Goal: Transaction & Acquisition: Book appointment/travel/reservation

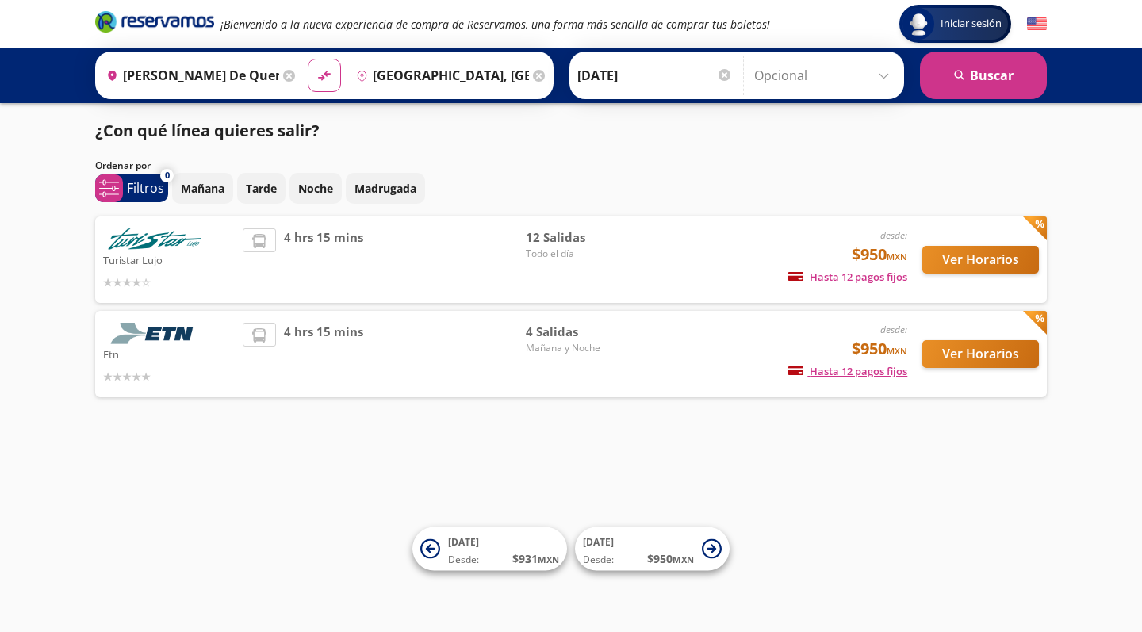
click at [974, 350] on button "Ver Horarios" at bounding box center [980, 354] width 117 height 28
click at [1003, 259] on button "Ver Horarios" at bounding box center [980, 260] width 117 height 28
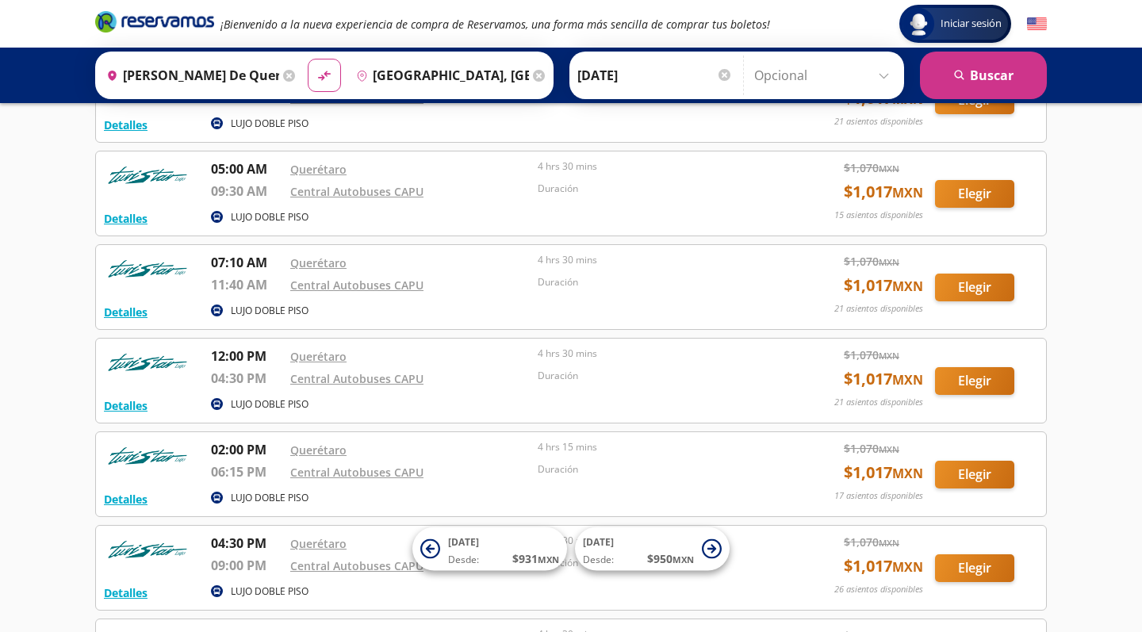
scroll to position [407, 0]
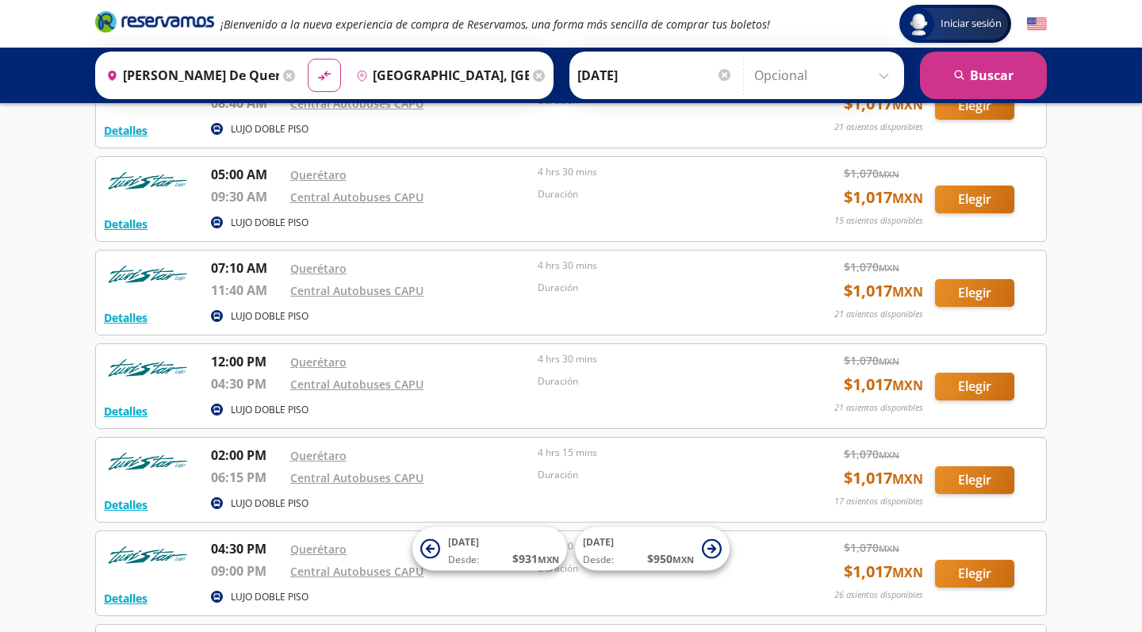
click at [958, 286] on button "Elegir" at bounding box center [974, 293] width 79 height 28
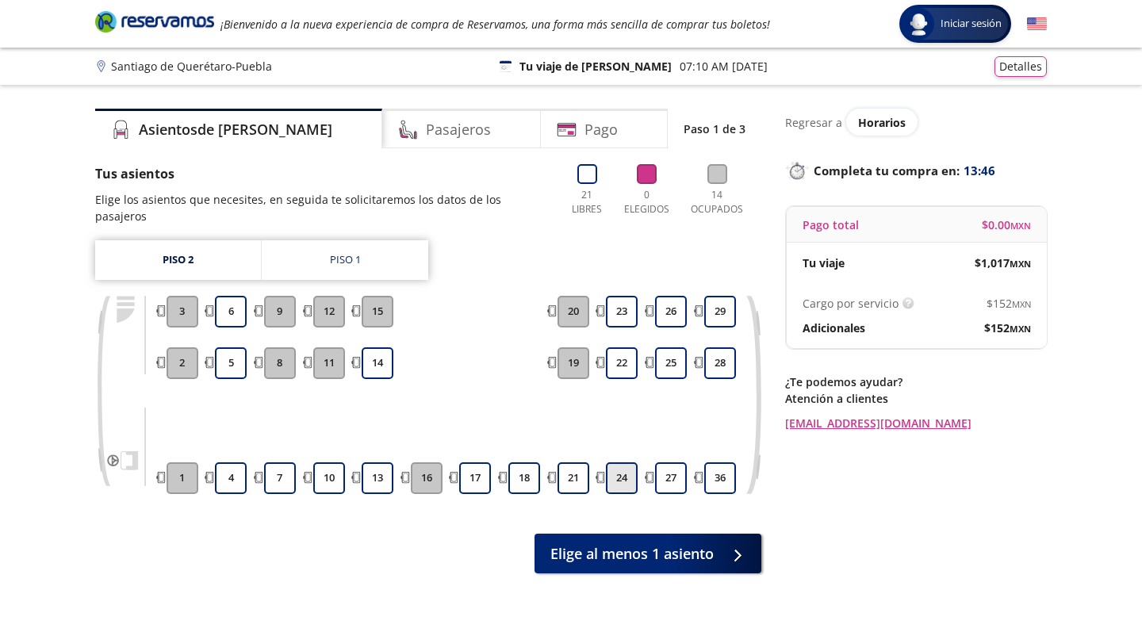
click at [629, 464] on button "24" at bounding box center [622, 478] width 32 height 32
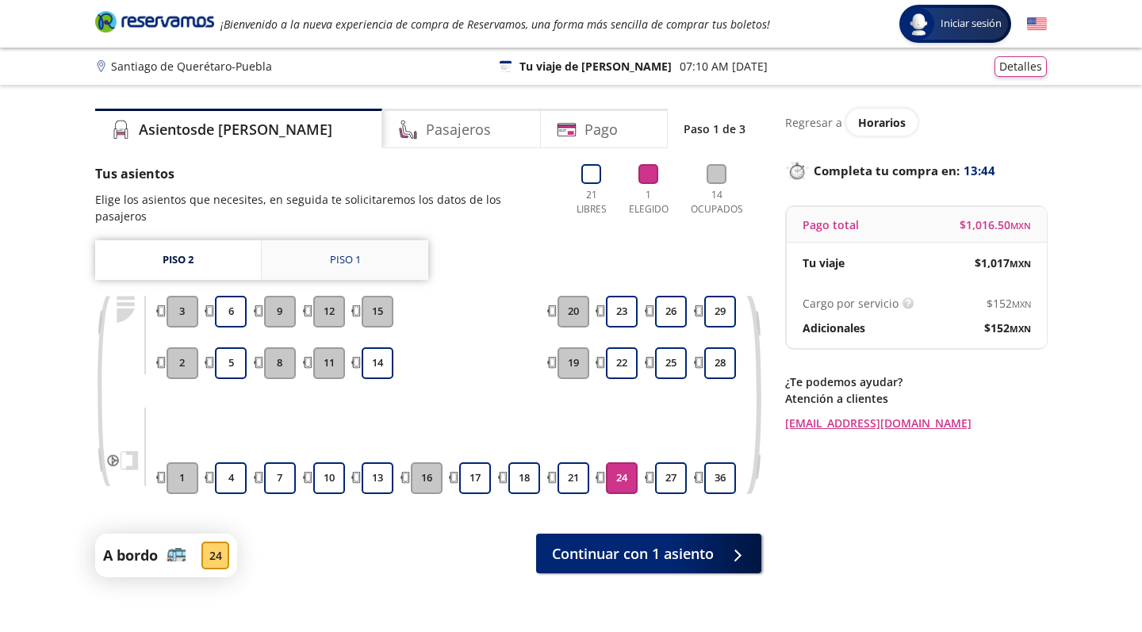
click at [354, 252] on div "Piso 1" at bounding box center [345, 260] width 31 height 16
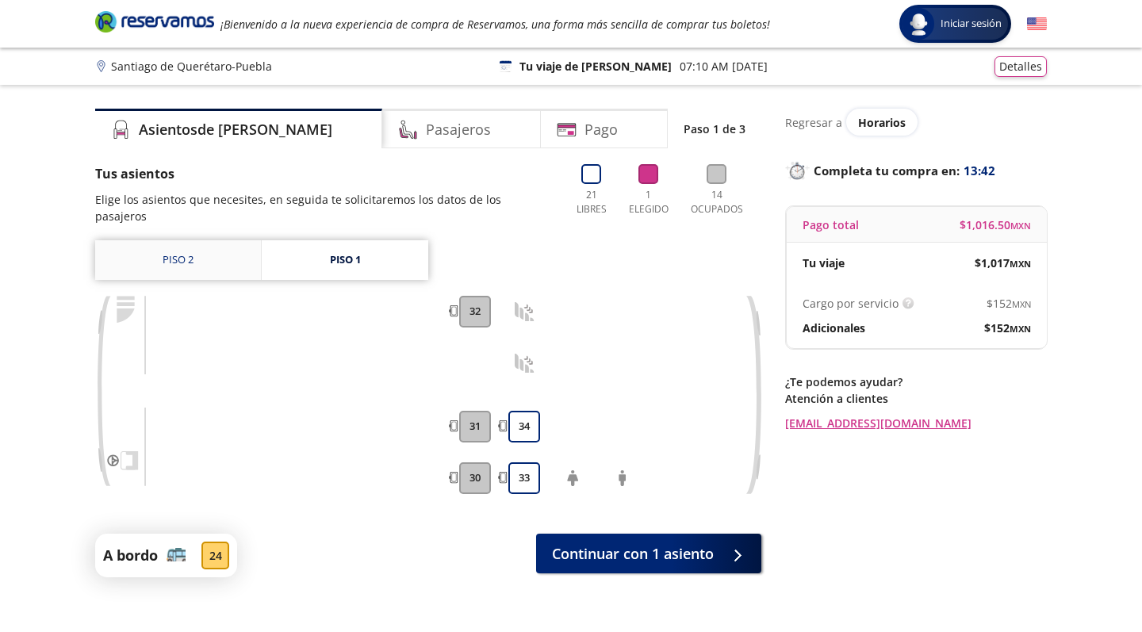
click at [243, 240] on link "Piso 2" at bounding box center [178, 260] width 166 height 40
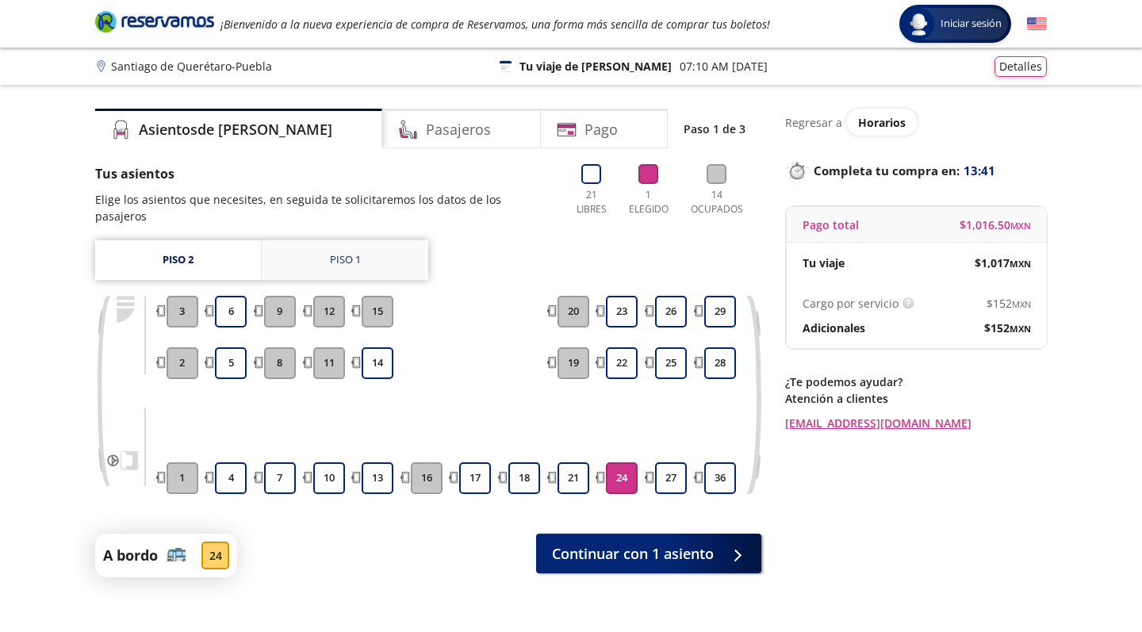
click at [308, 240] on link "Piso 1" at bounding box center [345, 260] width 166 height 40
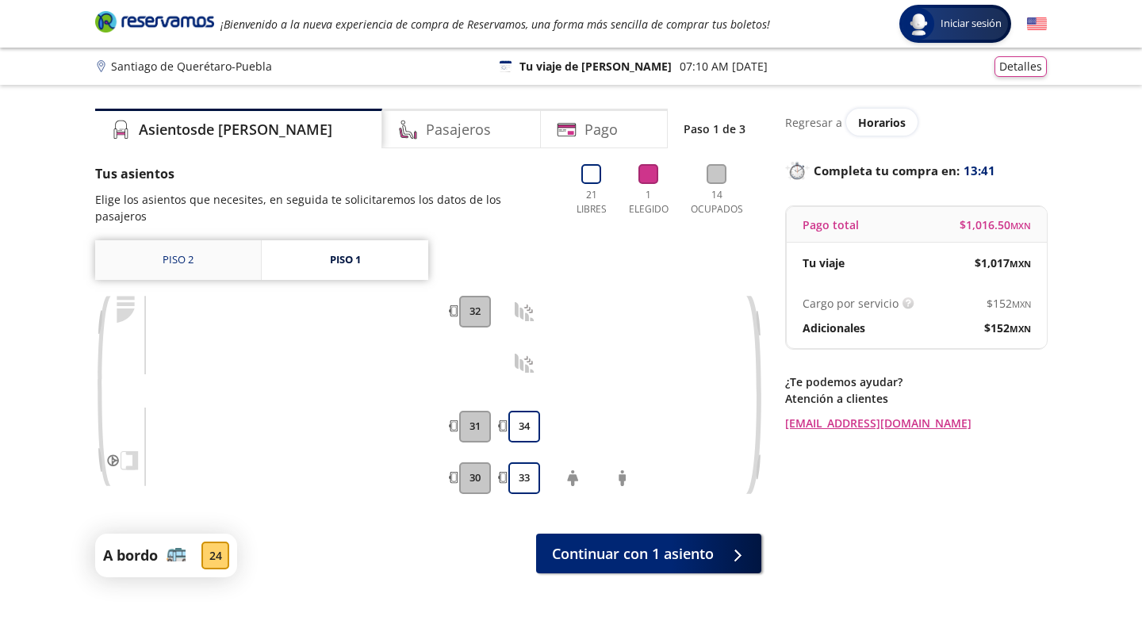
click at [220, 240] on link "Piso 2" at bounding box center [178, 260] width 166 height 40
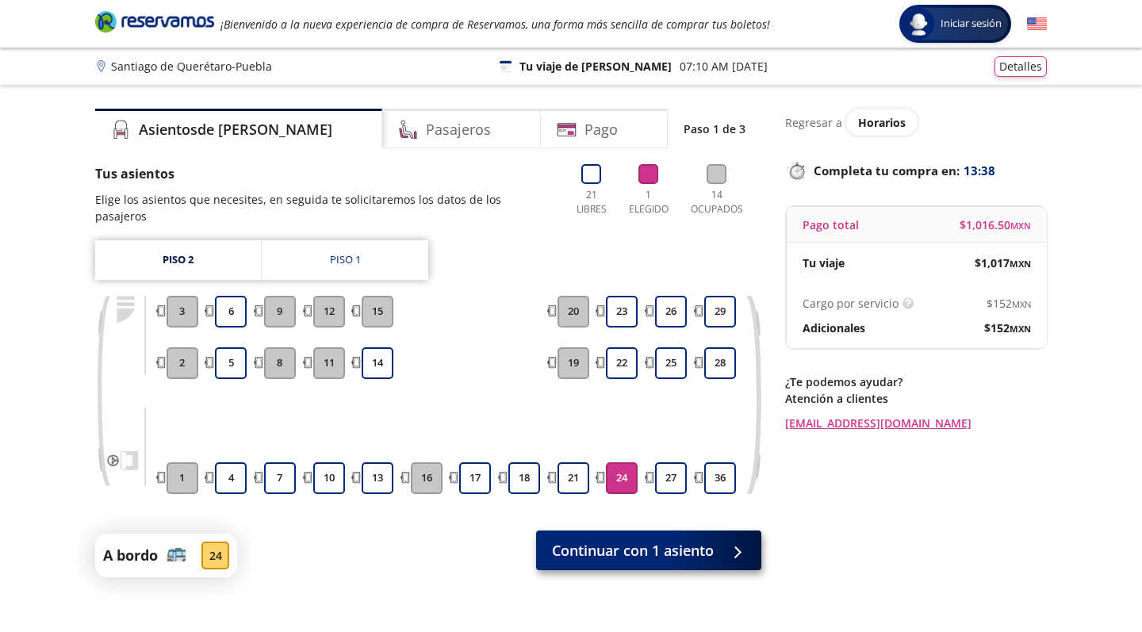
click at [664, 540] on span "Continuar con 1 asiento" at bounding box center [633, 550] width 162 height 21
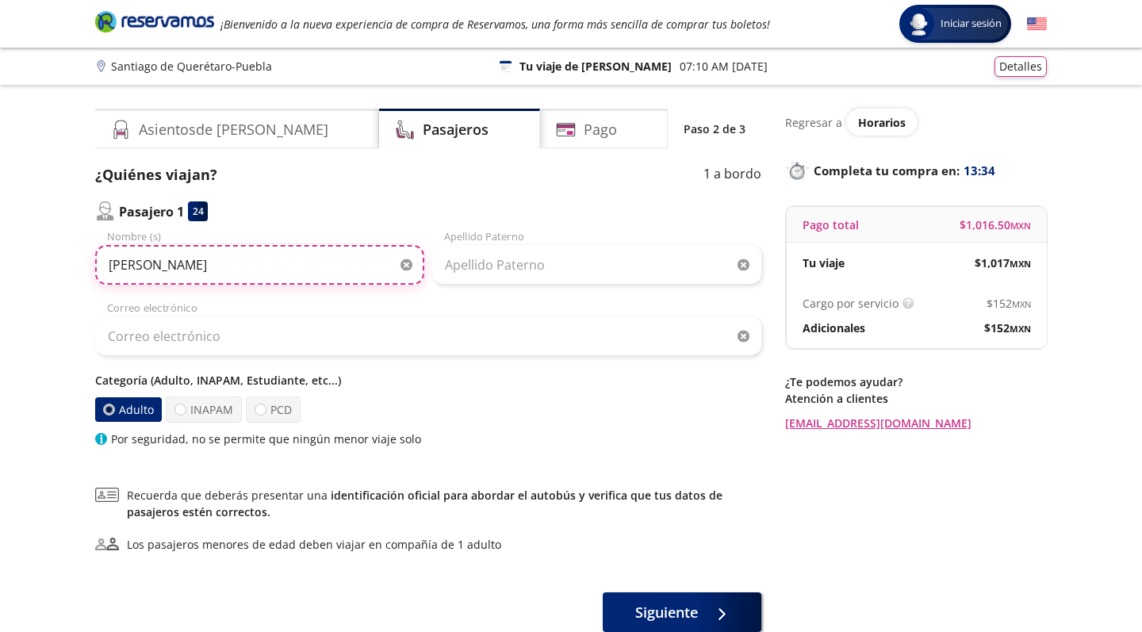
type input "[PERSON_NAME]"
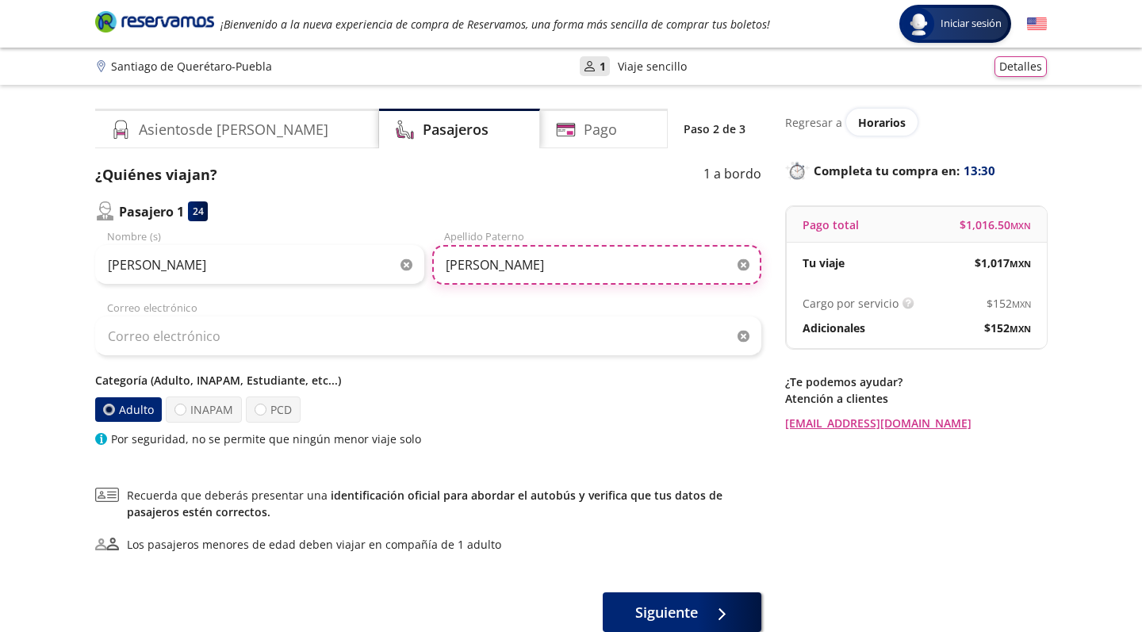
type input "[PERSON_NAME]"
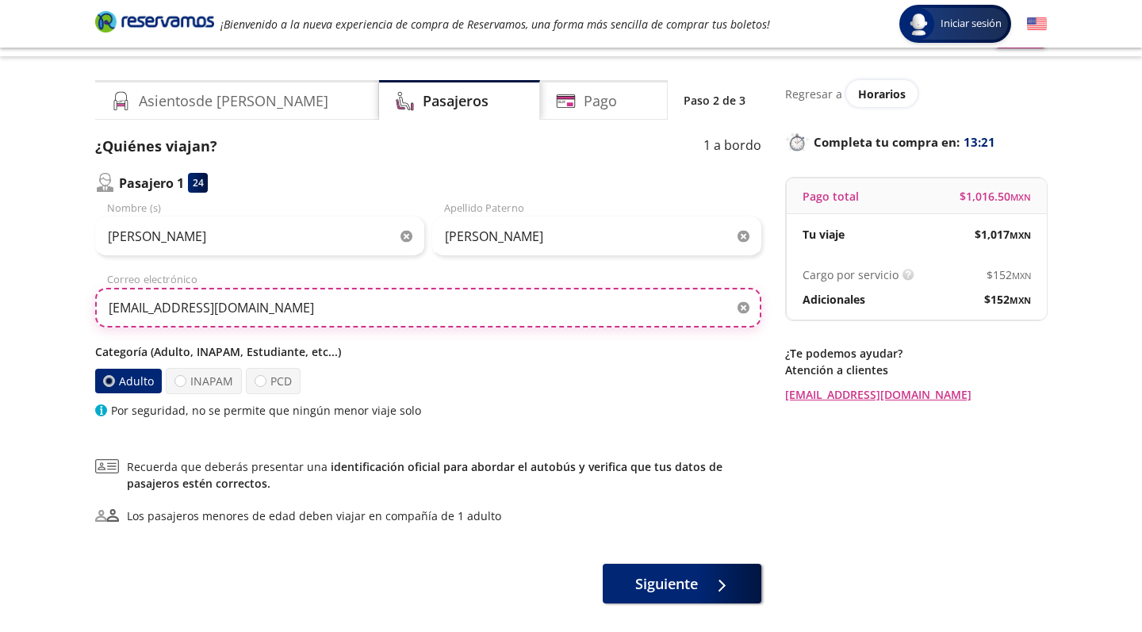
scroll to position [40, 0]
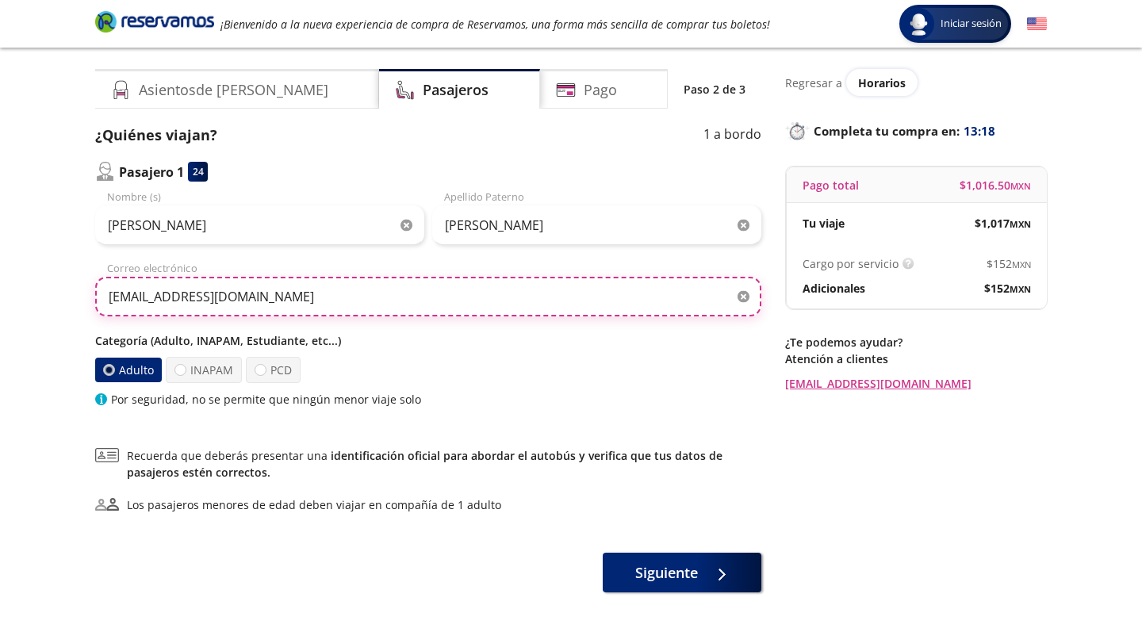
type input "[EMAIL_ADDRESS][DOMAIN_NAME]"
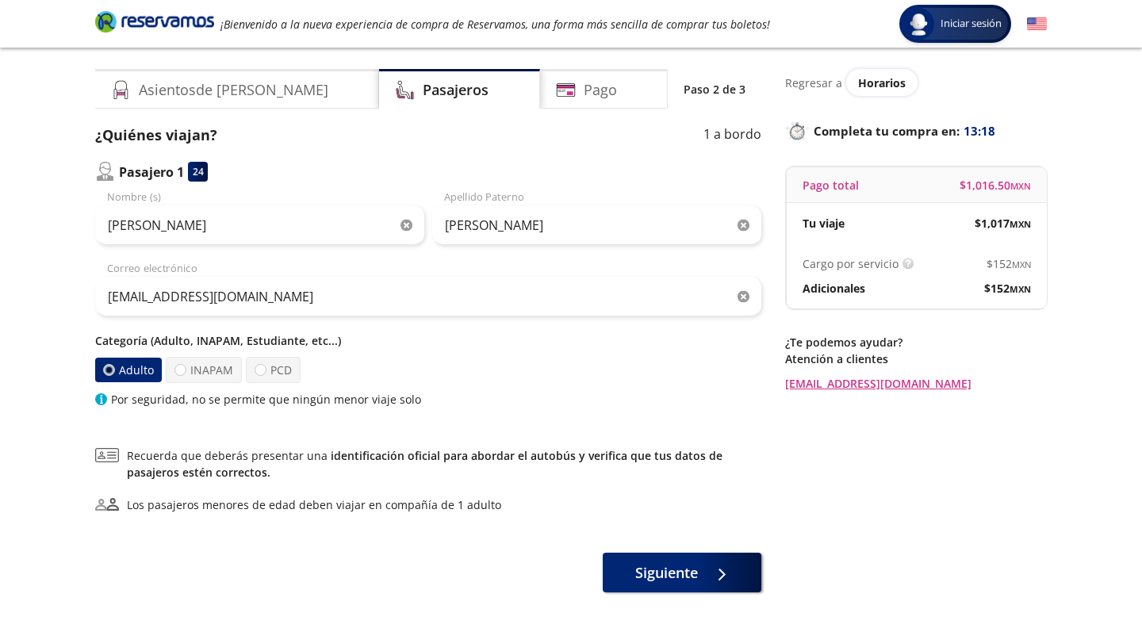
click at [264, 401] on p "Por seguridad, no se permite que ningún menor viaje solo" at bounding box center [266, 399] width 310 height 17
click at [344, 401] on p "Por seguridad, no se permite que ningún menor viaje solo" at bounding box center [266, 399] width 310 height 17
click at [280, 369] on label "PCD" at bounding box center [273, 370] width 55 height 26
click at [266, 369] on input "PCD" at bounding box center [260, 370] width 10 height 10
radio input "true"
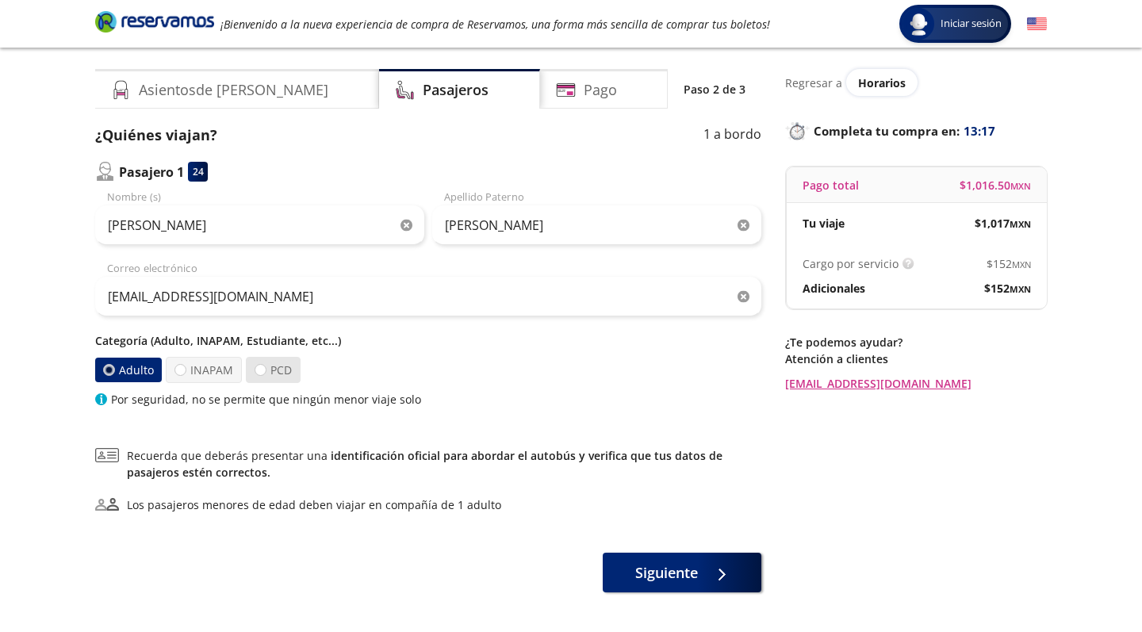
radio input "false"
click at [264, 369] on div at bounding box center [261, 370] width 12 height 12
click at [264, 369] on input "PCD" at bounding box center [260, 370] width 10 height 10
click at [220, 367] on label "INAPAM" at bounding box center [205, 370] width 76 height 26
click at [187, 367] on input "INAPAM" at bounding box center [182, 370] width 10 height 10
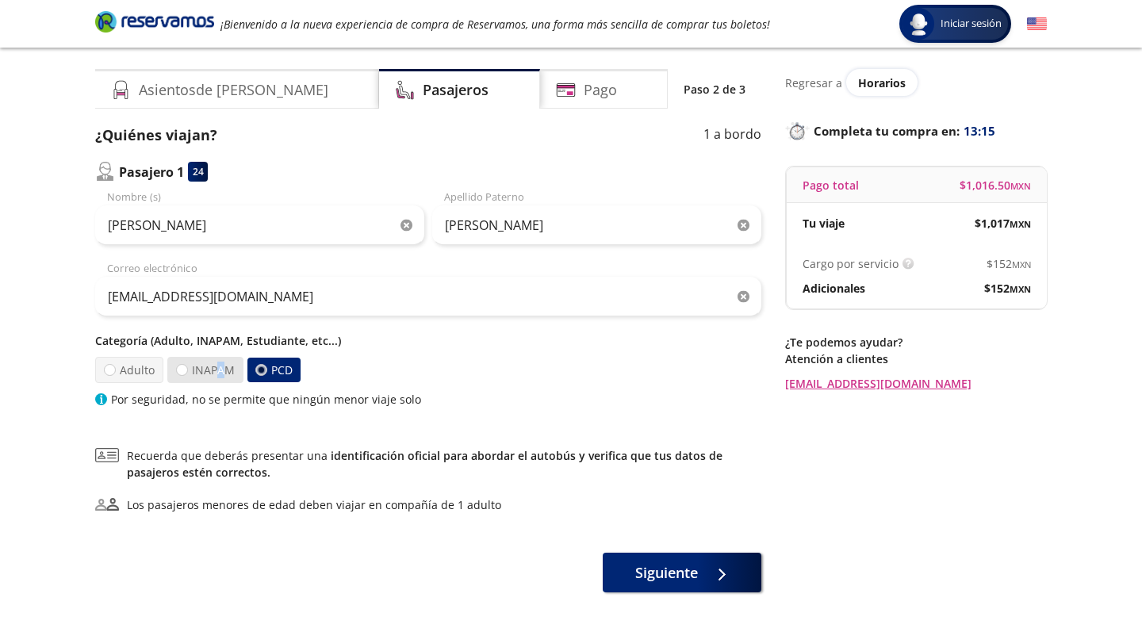
radio input "true"
radio input "false"
click at [150, 367] on label "Adulto" at bounding box center [129, 370] width 71 height 28
click at [115, 367] on input "Adulto" at bounding box center [110, 370] width 10 height 10
radio input "true"
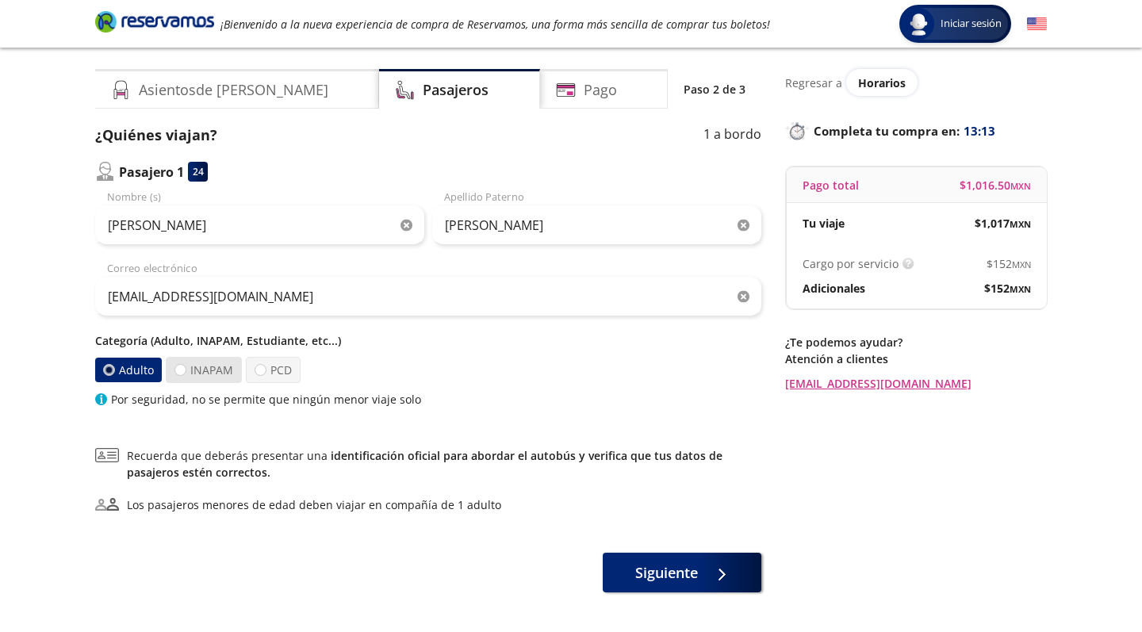
click at [224, 364] on label "INAPAM" at bounding box center [203, 369] width 79 height 27
click at [186, 365] on input "INAPAM" at bounding box center [179, 370] width 11 height 11
radio input "true"
radio input "false"
drag, startPoint x: 192, startPoint y: 341, endPoint x: 239, endPoint y: 339, distance: 47.6
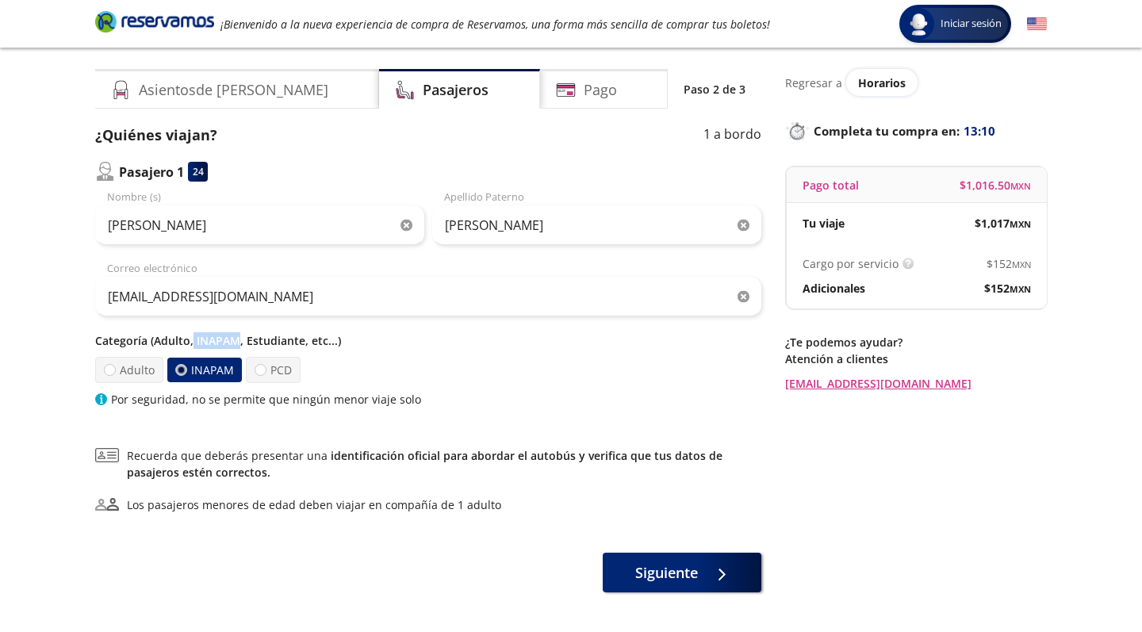
click at [239, 339] on p "Categoría (Adulto, INAPAM, Estudiante, etc...)" at bounding box center [428, 340] width 666 height 17
copy p "INAPAM"
click at [277, 371] on label "PCD" at bounding box center [273, 369] width 56 height 27
click at [266, 371] on input "PCD" at bounding box center [260, 370] width 10 height 10
radio input "true"
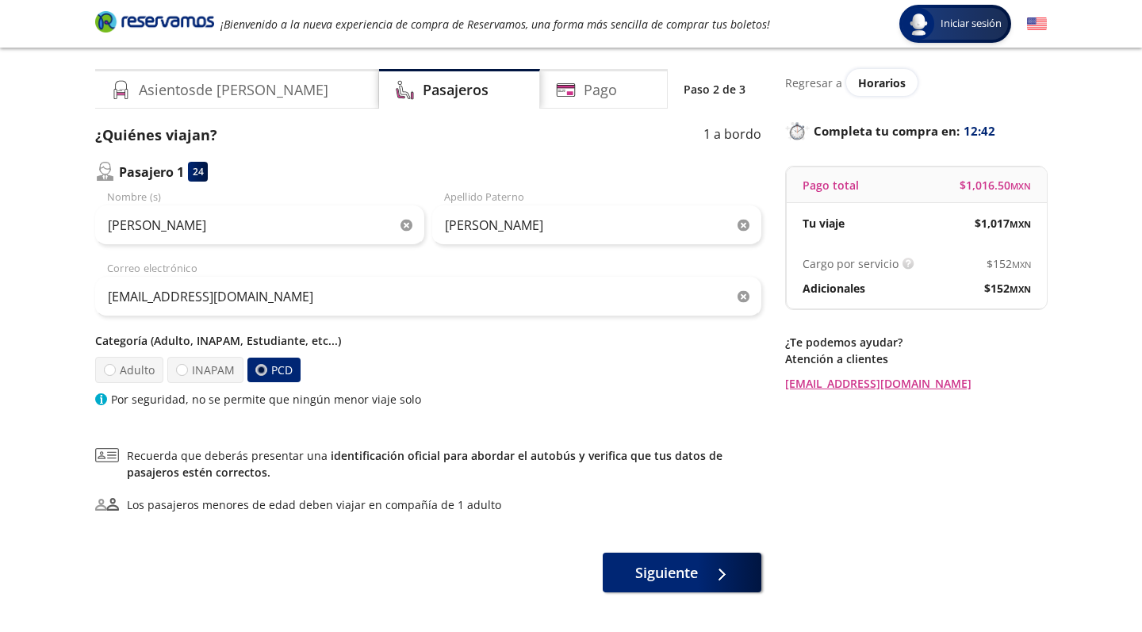
click at [378, 362] on div "Adulto INAPAM PCD" at bounding box center [428, 370] width 666 height 26
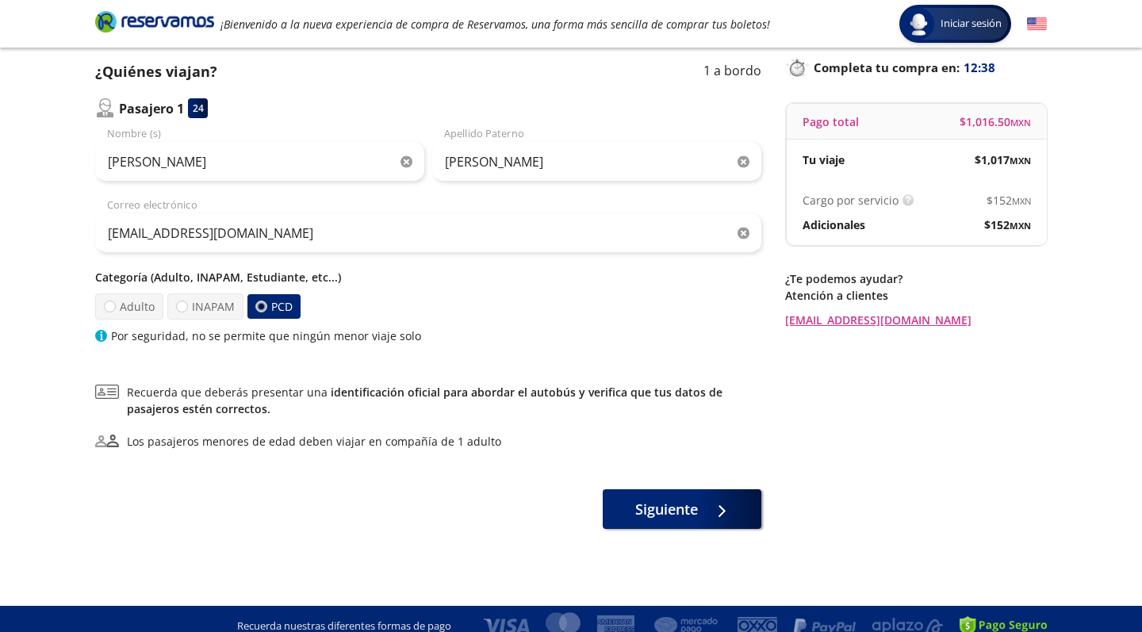
scroll to position [103, 0]
click at [207, 300] on label "INAPAM" at bounding box center [205, 306] width 78 height 27
click at [186, 301] on input "INAPAM" at bounding box center [181, 306] width 10 height 10
radio input "true"
radio input "false"
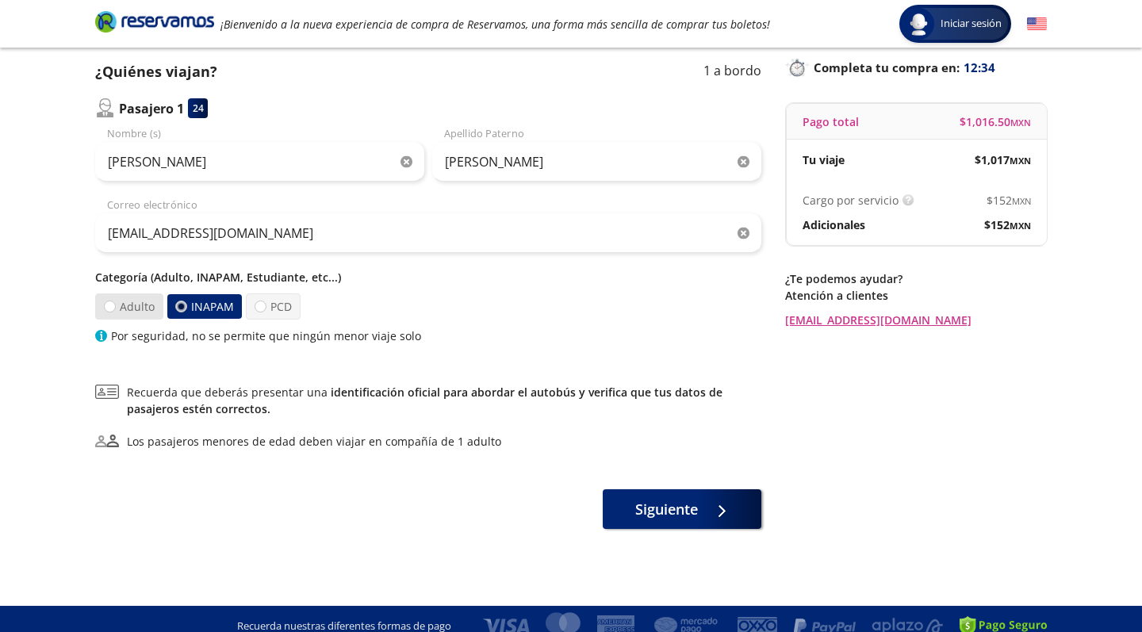
click at [142, 303] on label "Adulto" at bounding box center [129, 306] width 71 height 27
click at [114, 303] on input "Adulto" at bounding box center [109, 306] width 10 height 10
radio input "true"
radio input "false"
click at [263, 307] on div at bounding box center [260, 306] width 12 height 12
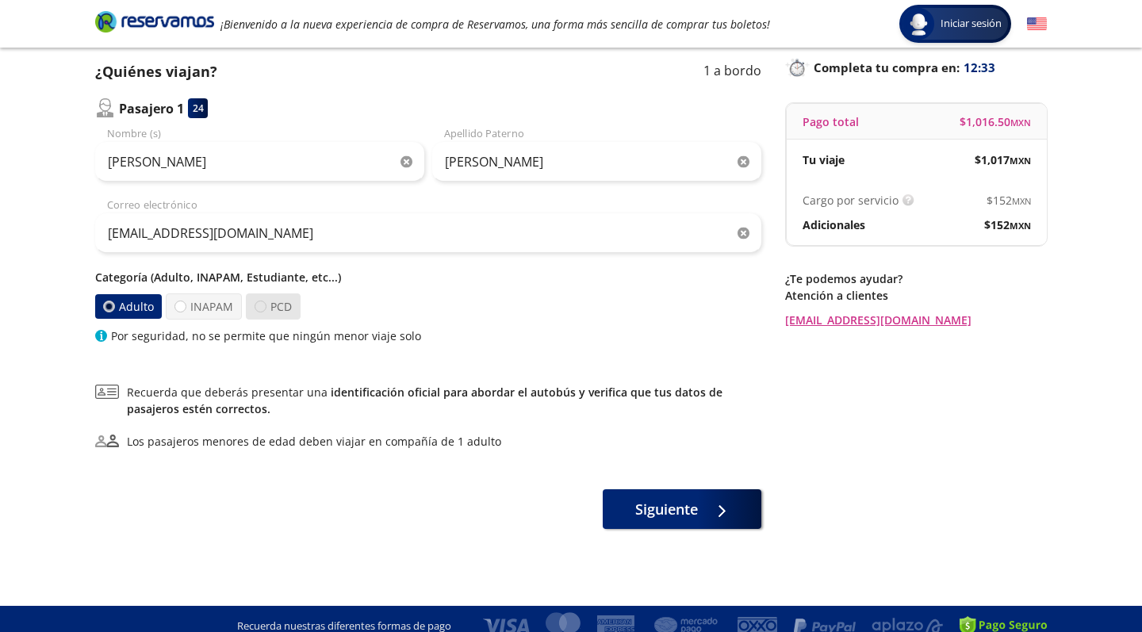
click at [263, 307] on input "PCD" at bounding box center [259, 306] width 11 height 11
radio input "true"
radio input "false"
click at [209, 308] on label "INAPAM" at bounding box center [206, 307] width 80 height 28
click at [186, 308] on input "INAPAM" at bounding box center [181, 306] width 10 height 10
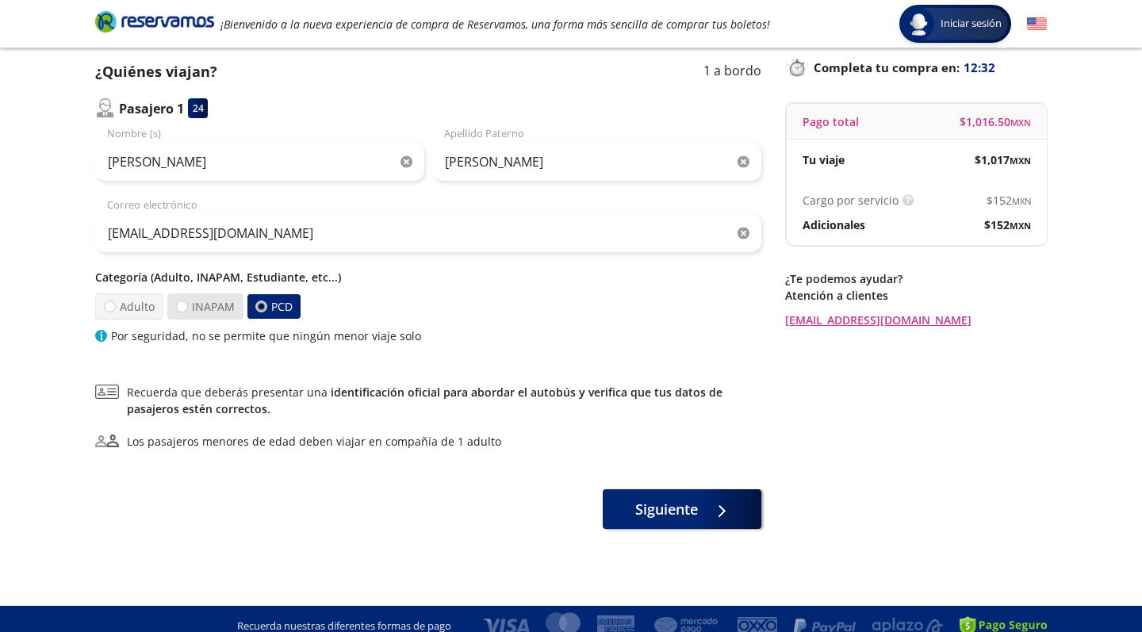
radio input "true"
radio input "false"
click at [159, 312] on label "Adulto" at bounding box center [129, 306] width 71 height 27
click at [115, 312] on input "Adulto" at bounding box center [110, 306] width 10 height 10
radio input "true"
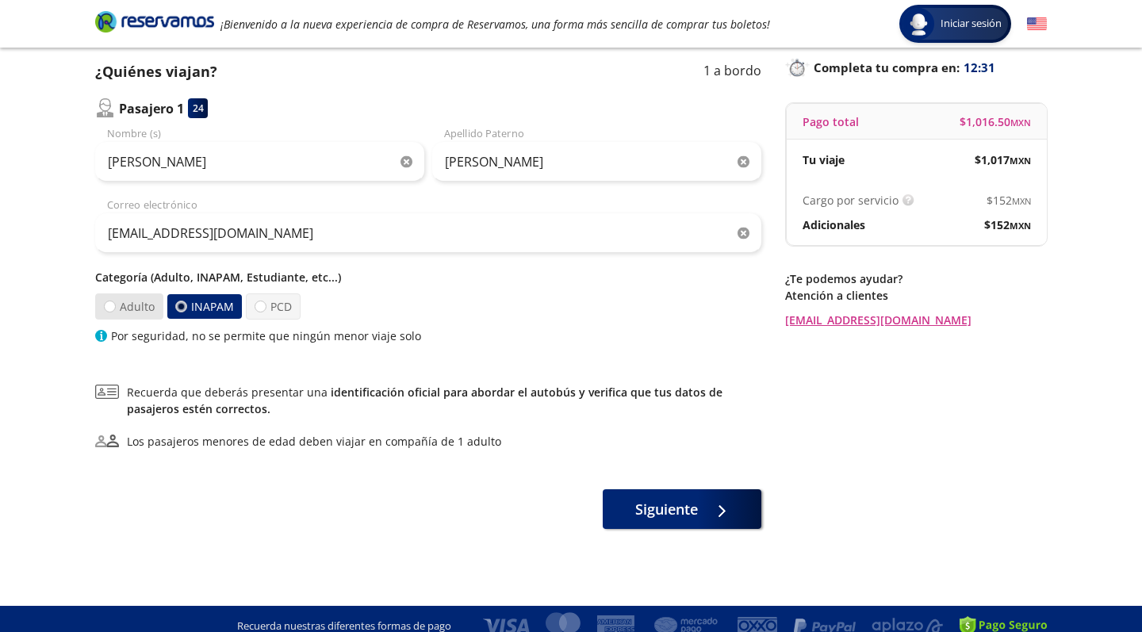
radio input "false"
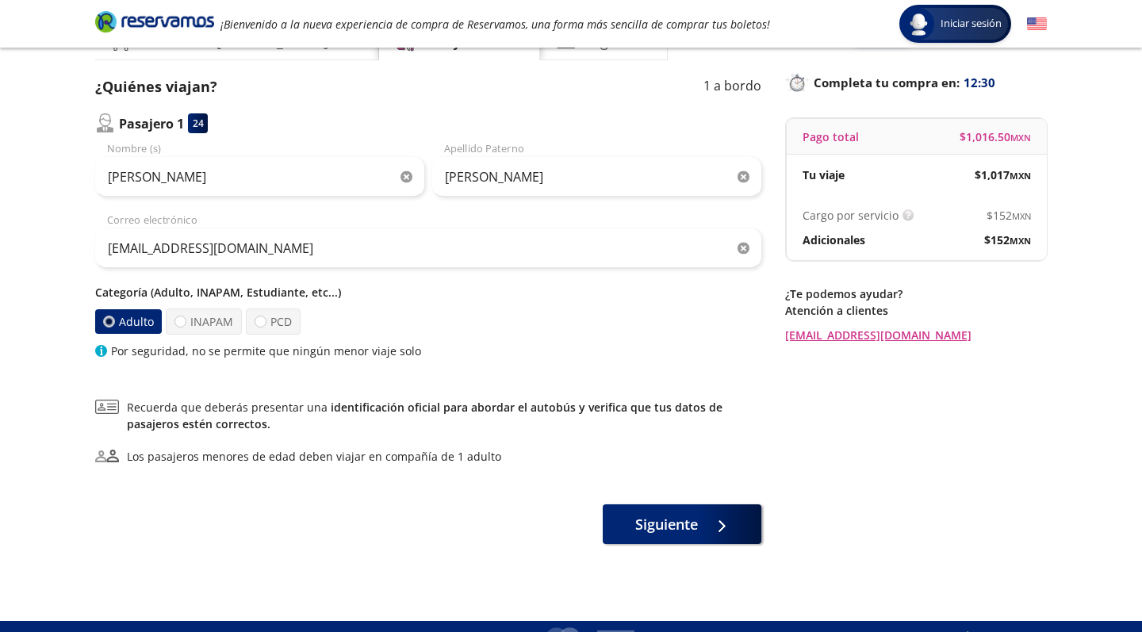
scroll to position [87, 0]
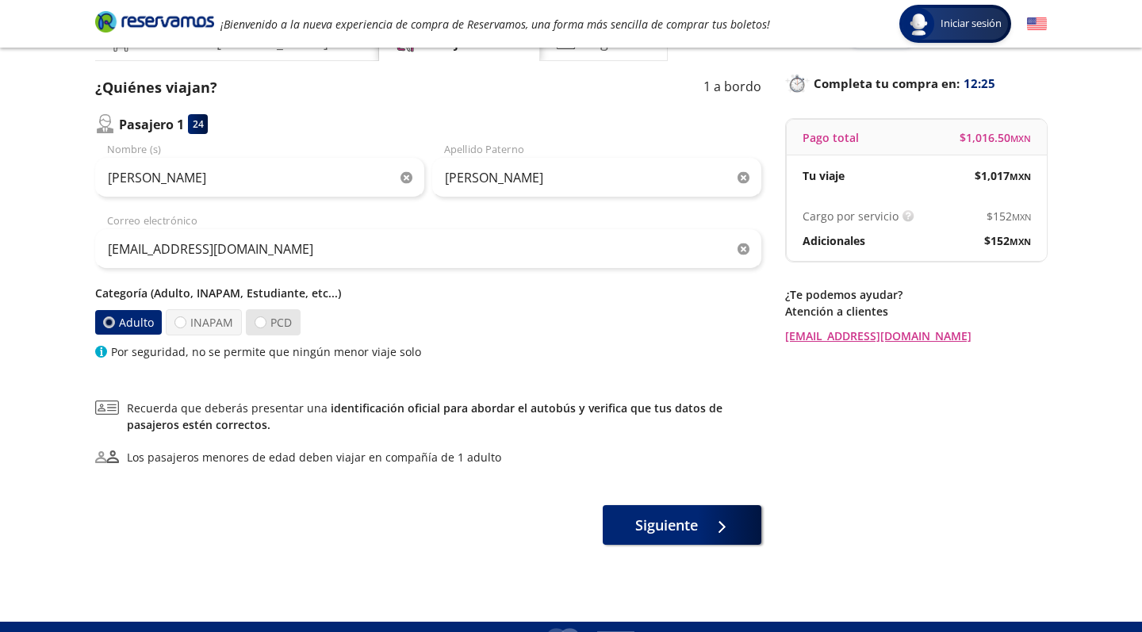
click at [289, 323] on label "PCD" at bounding box center [273, 321] width 57 height 27
click at [266, 323] on input "PCD" at bounding box center [259, 322] width 11 height 11
radio input "true"
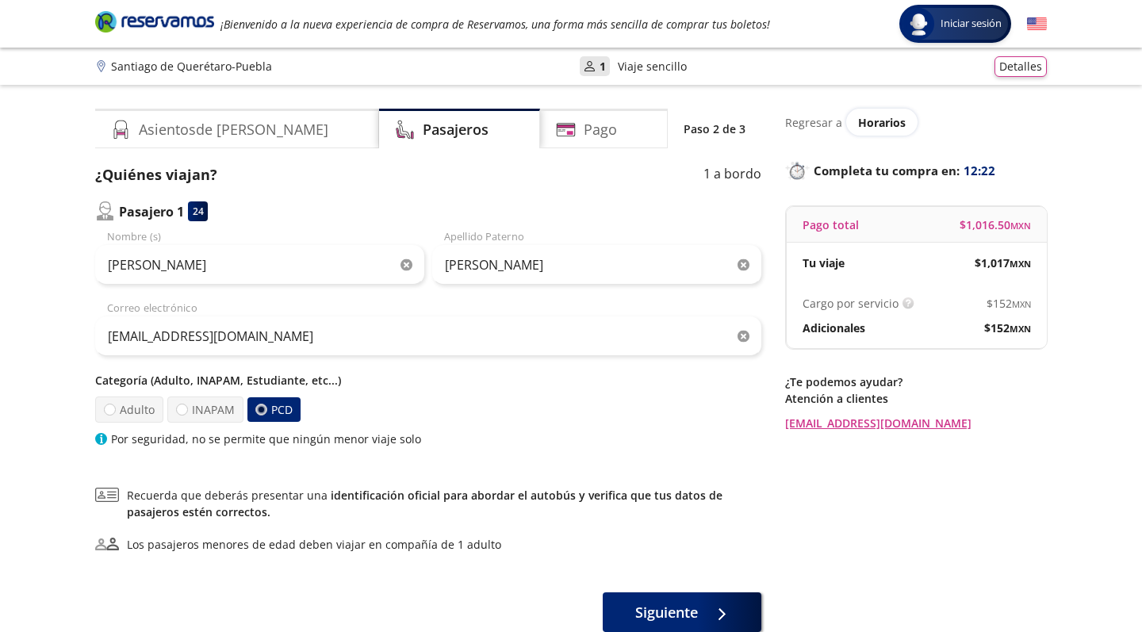
scroll to position [0, 0]
click at [138, 412] on label "Adulto" at bounding box center [129, 409] width 71 height 27
click at [115, 412] on input "Adulto" at bounding box center [110, 409] width 10 height 10
radio input "true"
radio input "false"
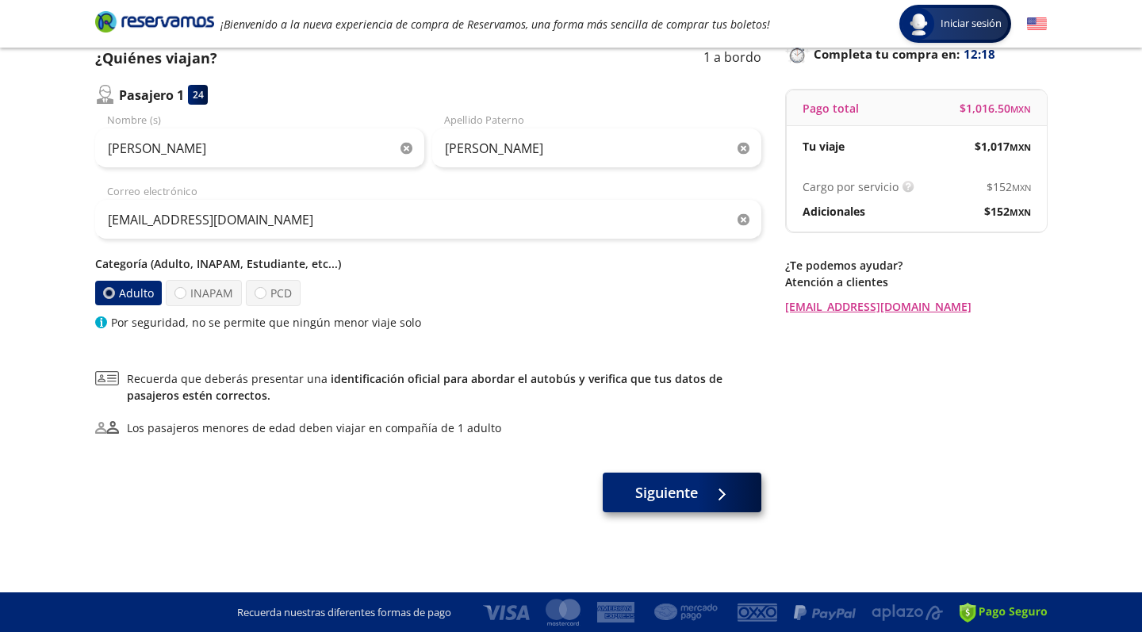
scroll to position [117, 0]
click at [693, 498] on span "Siguiente" at bounding box center [666, 492] width 63 height 21
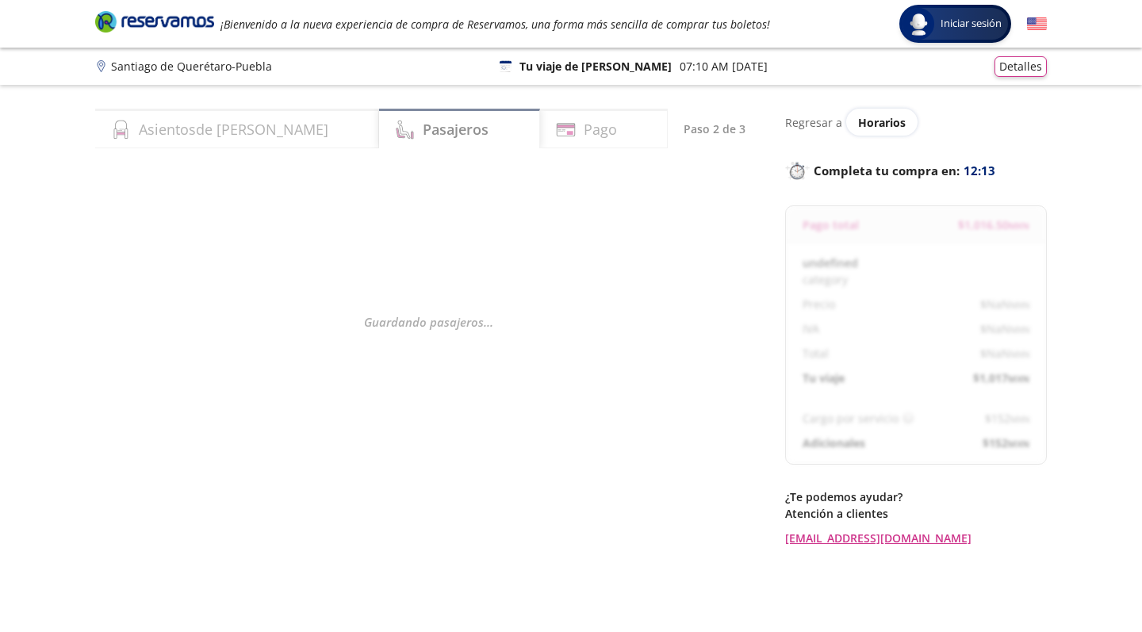
select select "MX"
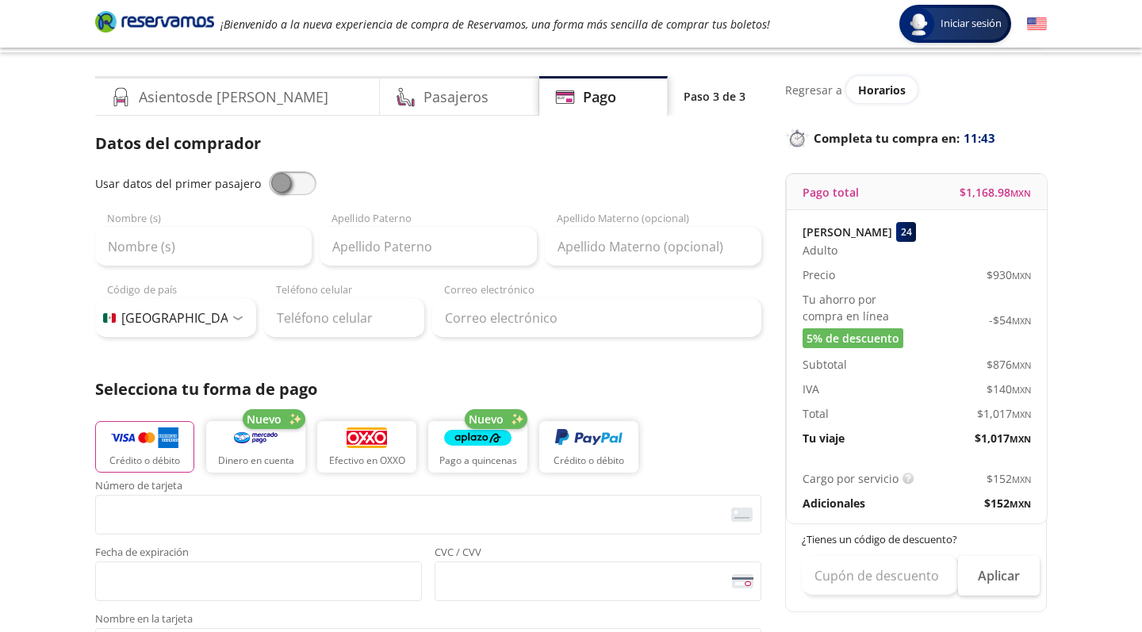
scroll to position [65, 0]
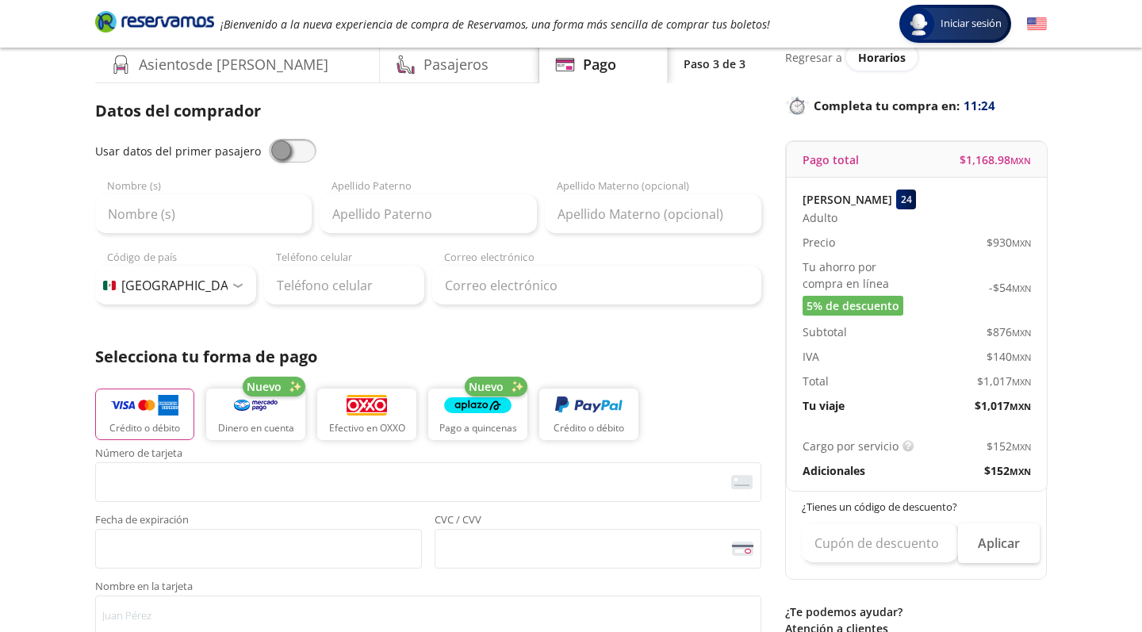
click at [853, 298] on span "5% de descuento" at bounding box center [852, 305] width 93 height 17
click at [853, 315] on div "5% de descuento" at bounding box center [852, 306] width 101 height 20
click at [855, 311] on span "5% de descuento" at bounding box center [852, 305] width 93 height 17
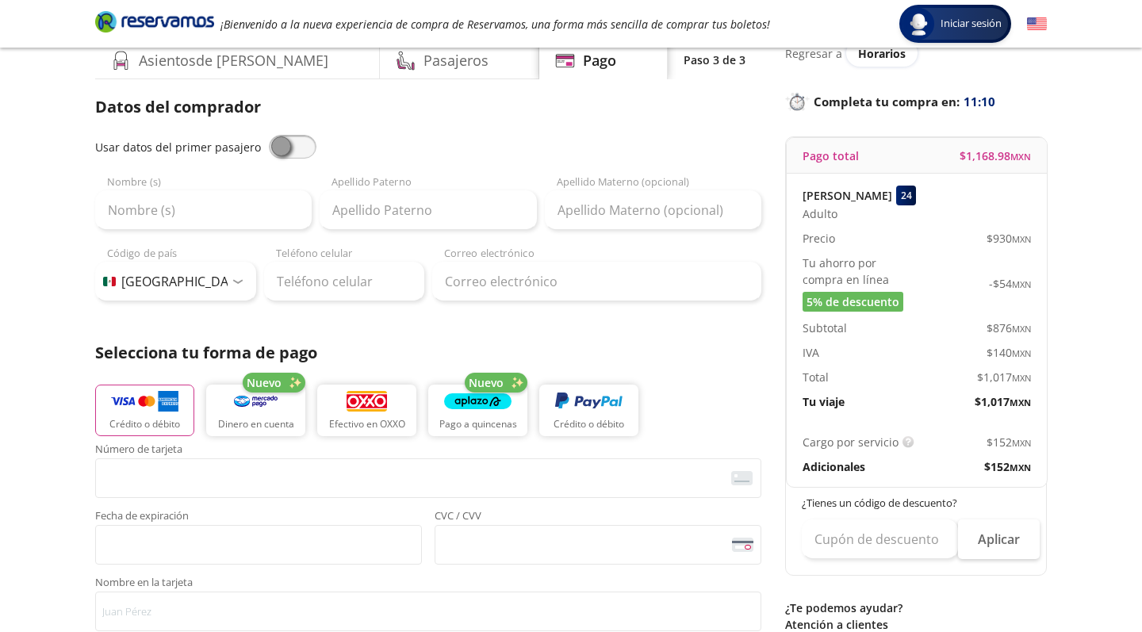
click at [995, 286] on span "-$ 54 MXN" at bounding box center [1010, 283] width 42 height 17
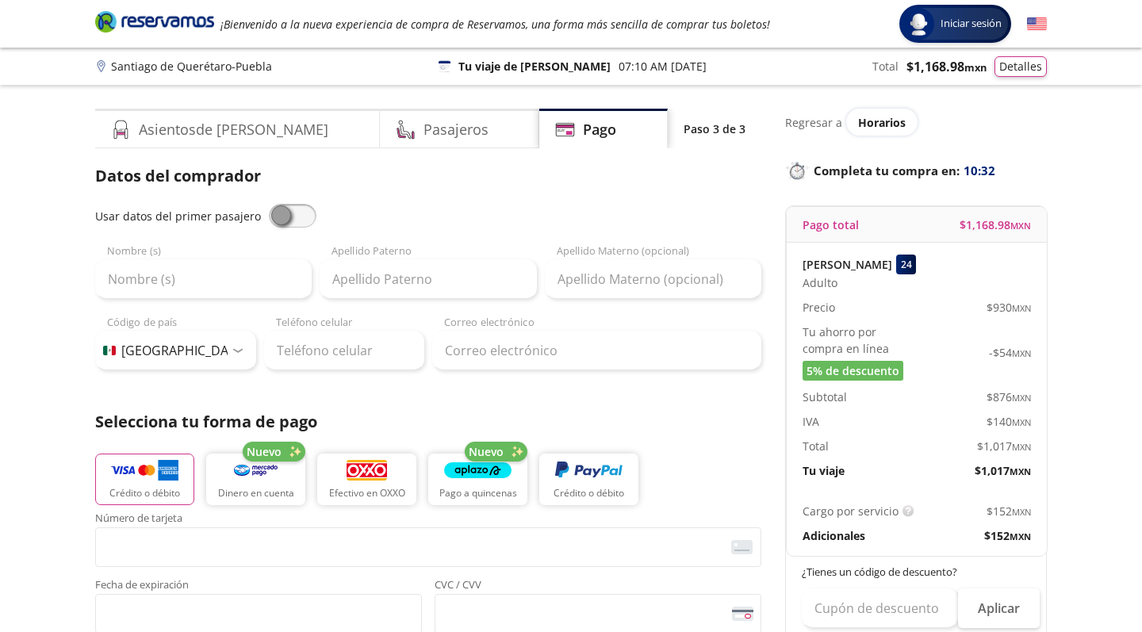
scroll to position [0, 0]
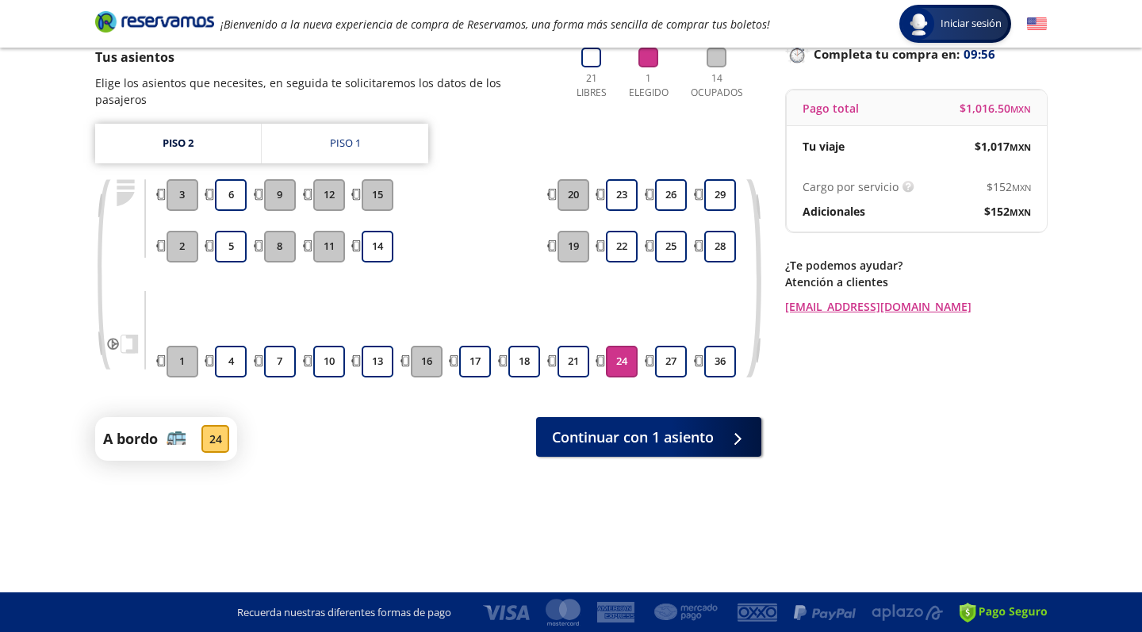
scroll to position [117, 0]
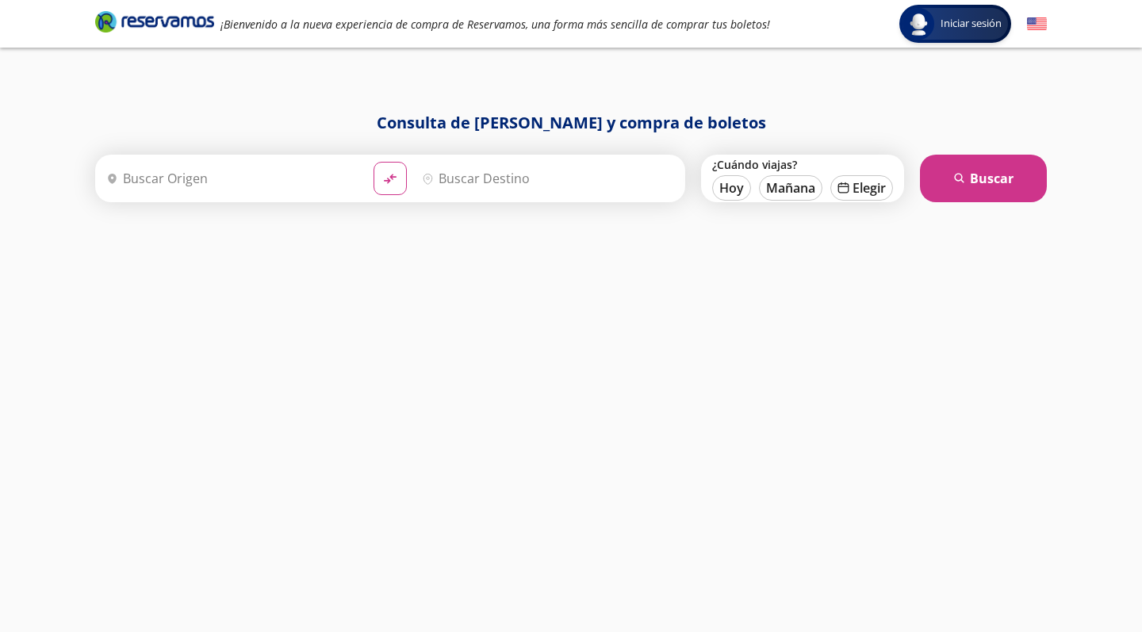
click at [243, 189] on input "Origen" at bounding box center [230, 179] width 261 height 40
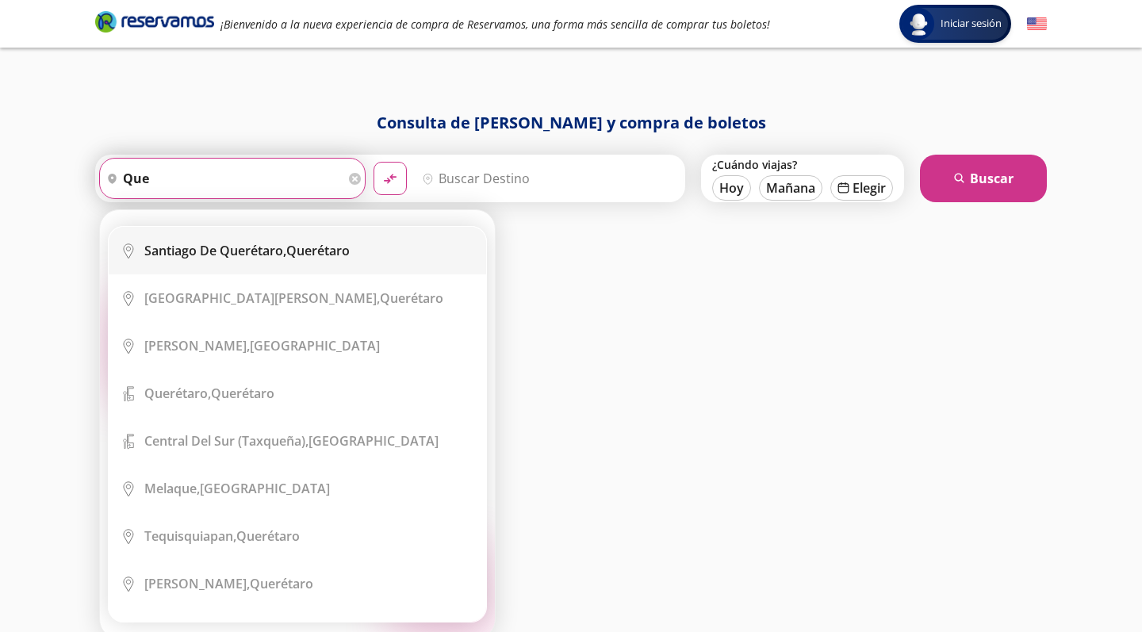
click at [242, 247] on b "Santiago de Querétaro," at bounding box center [215, 250] width 142 height 17
type input "[PERSON_NAME] de Querétaro, [GEOGRAPHIC_DATA]"
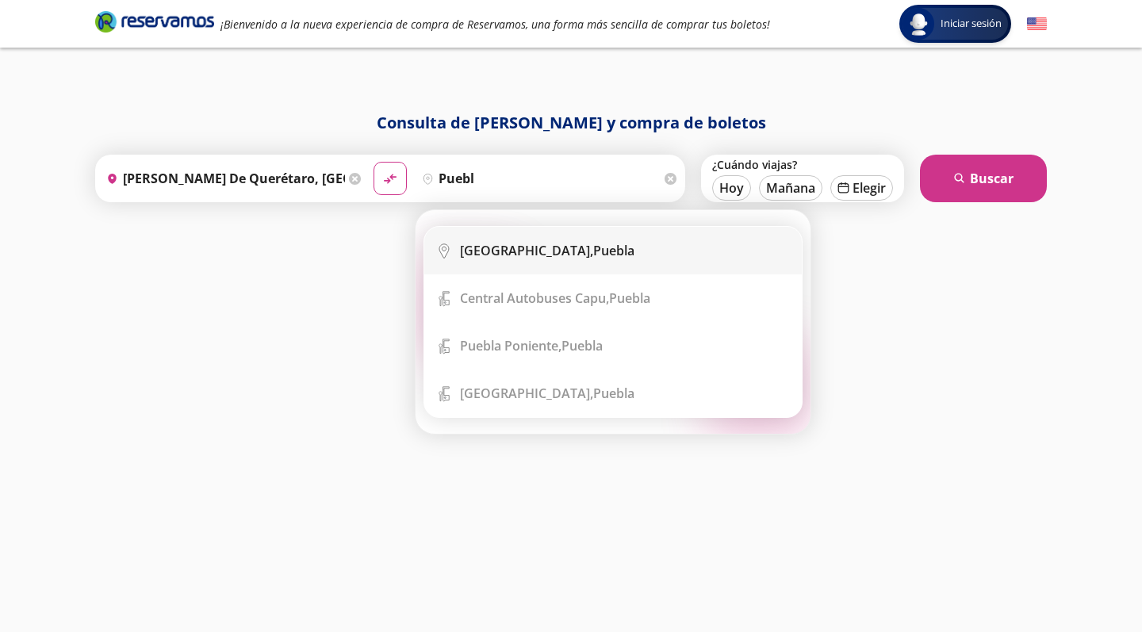
click at [560, 235] on li "City Icon [GEOGRAPHIC_DATA], [GEOGRAPHIC_DATA]" at bounding box center [612, 251] width 377 height 48
type input "[GEOGRAPHIC_DATA], [GEOGRAPHIC_DATA]"
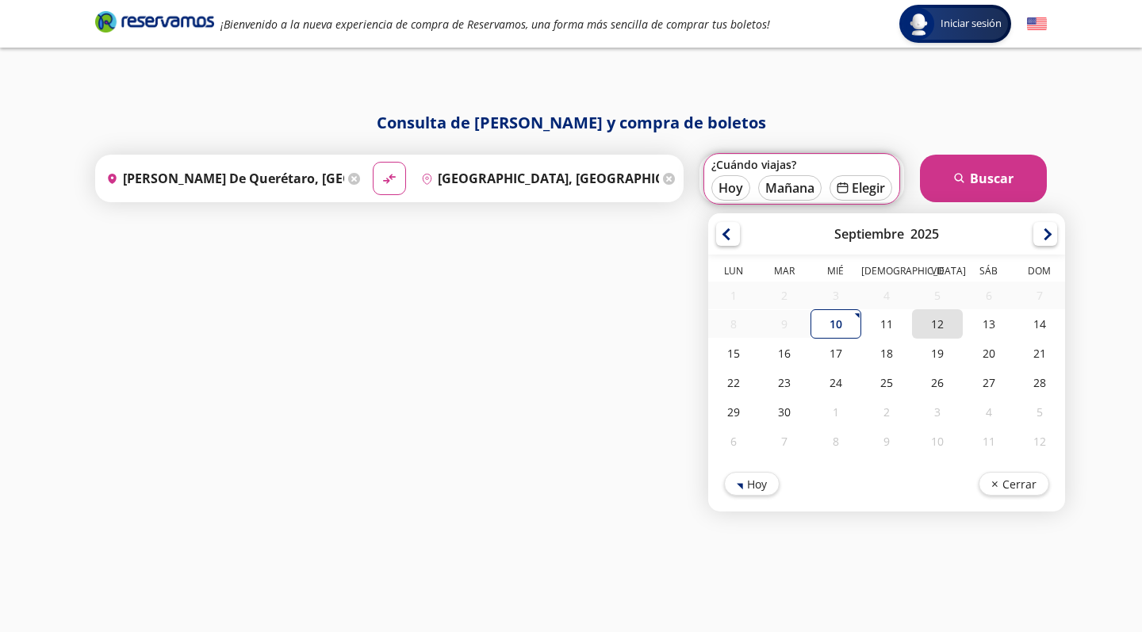
click at [932, 323] on div "12" at bounding box center [937, 323] width 51 height 29
type input "[DATE]"
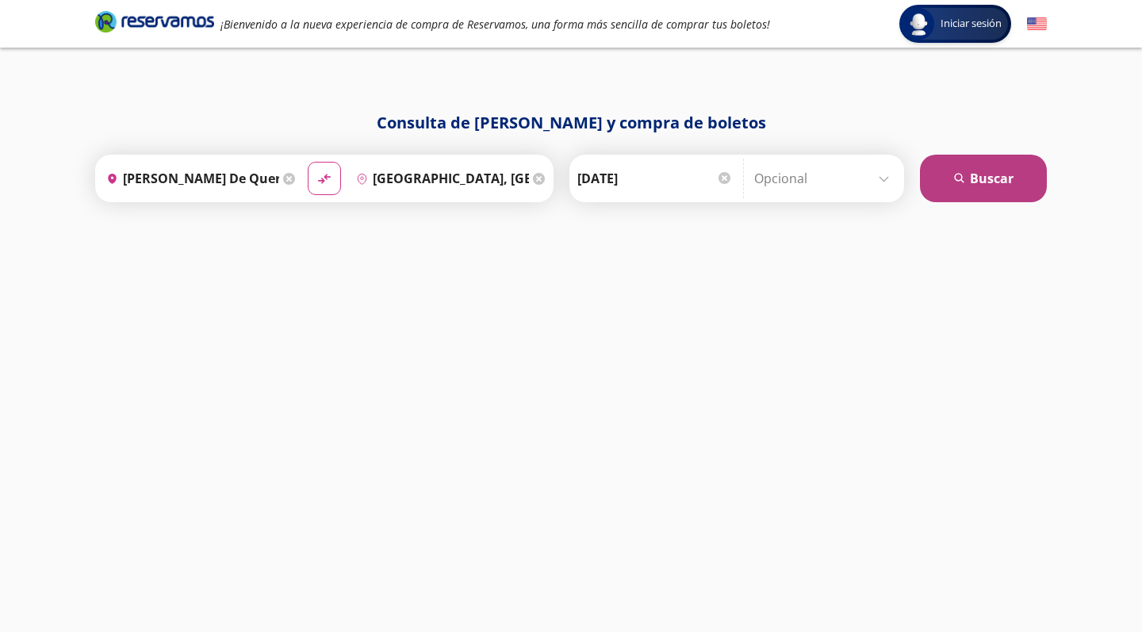
click at [984, 197] on button "search [GEOGRAPHIC_DATA]" at bounding box center [983, 179] width 127 height 48
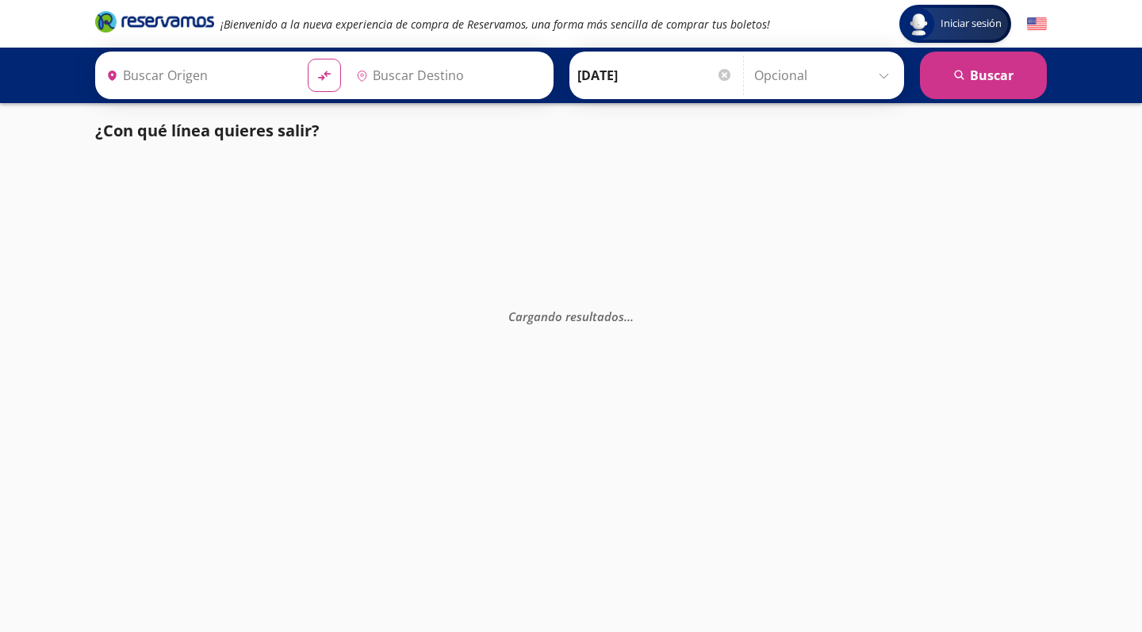
type input "[PERSON_NAME] de Querétaro, [GEOGRAPHIC_DATA]"
type input "[GEOGRAPHIC_DATA], [GEOGRAPHIC_DATA]"
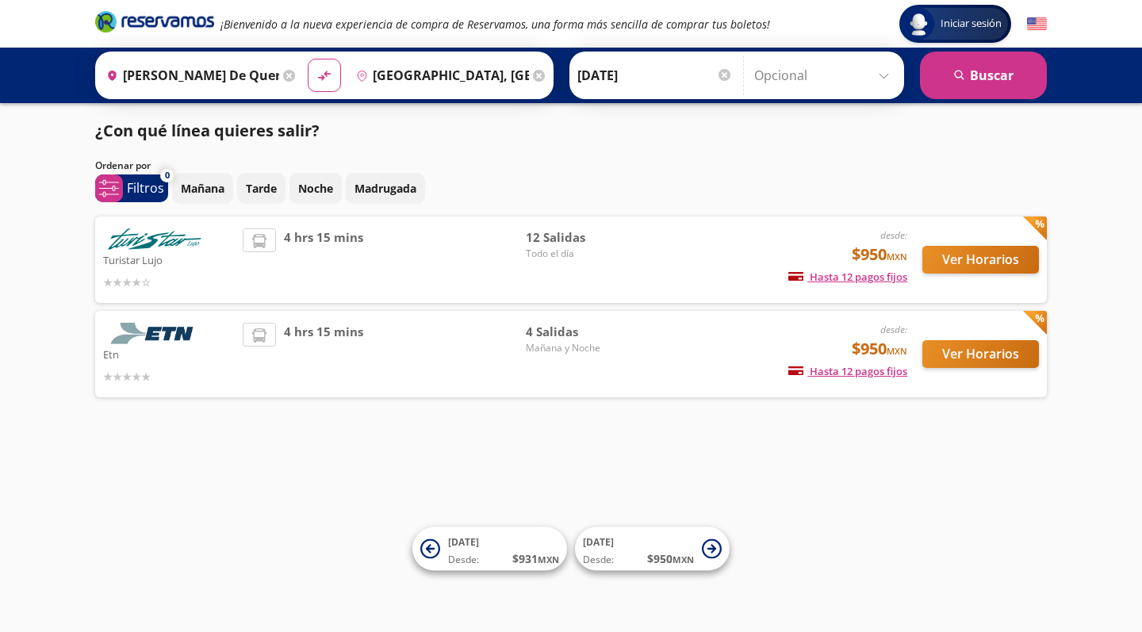
click at [947, 356] on button "Ver Horarios" at bounding box center [980, 354] width 117 height 28
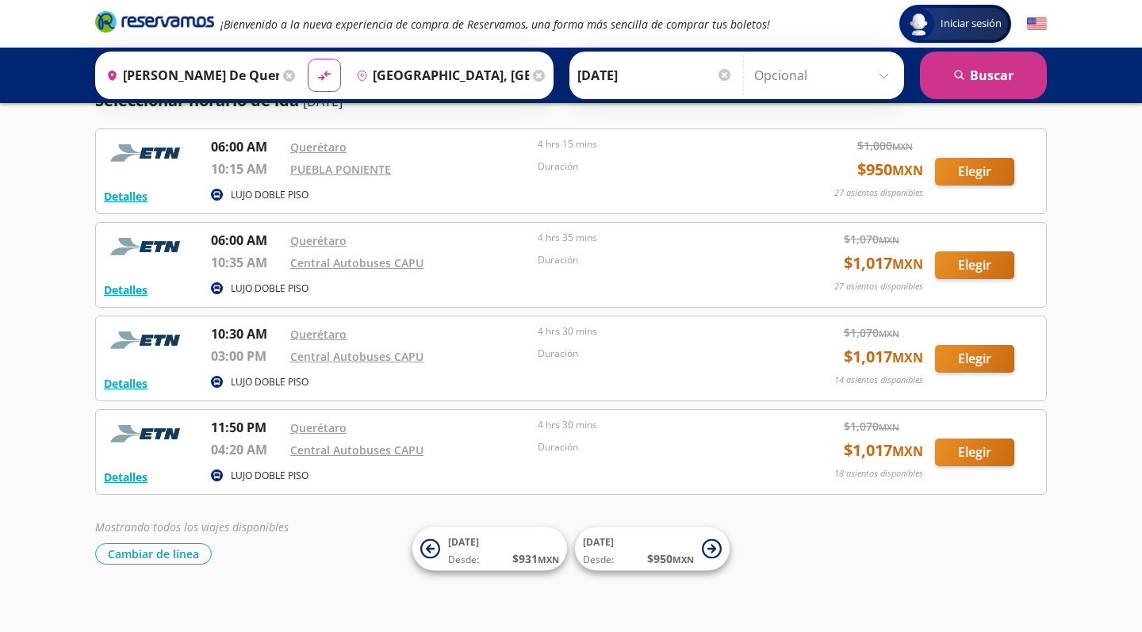
scroll to position [63, 0]
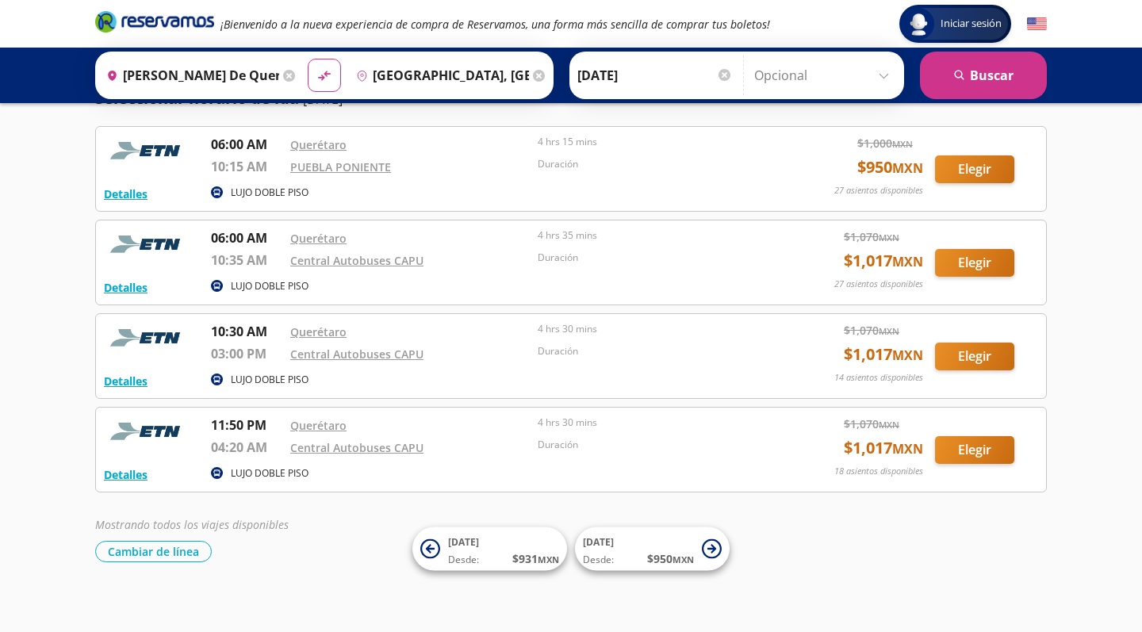
click at [985, 342] on button "Elegir" at bounding box center [974, 356] width 79 height 28
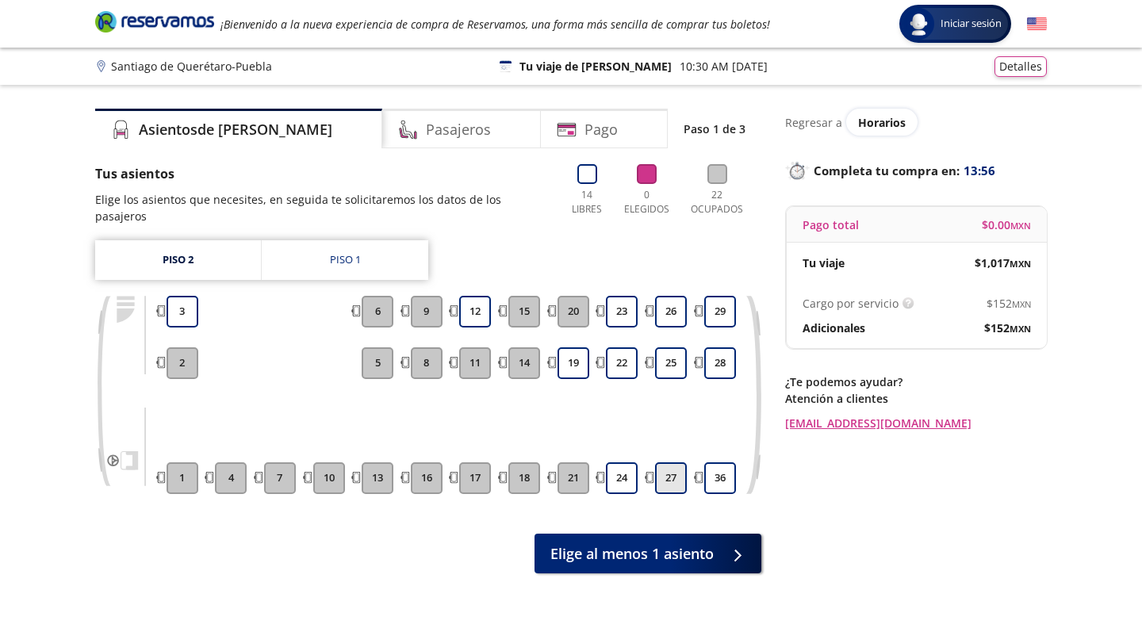
click at [658, 462] on button "27" at bounding box center [671, 478] width 32 height 32
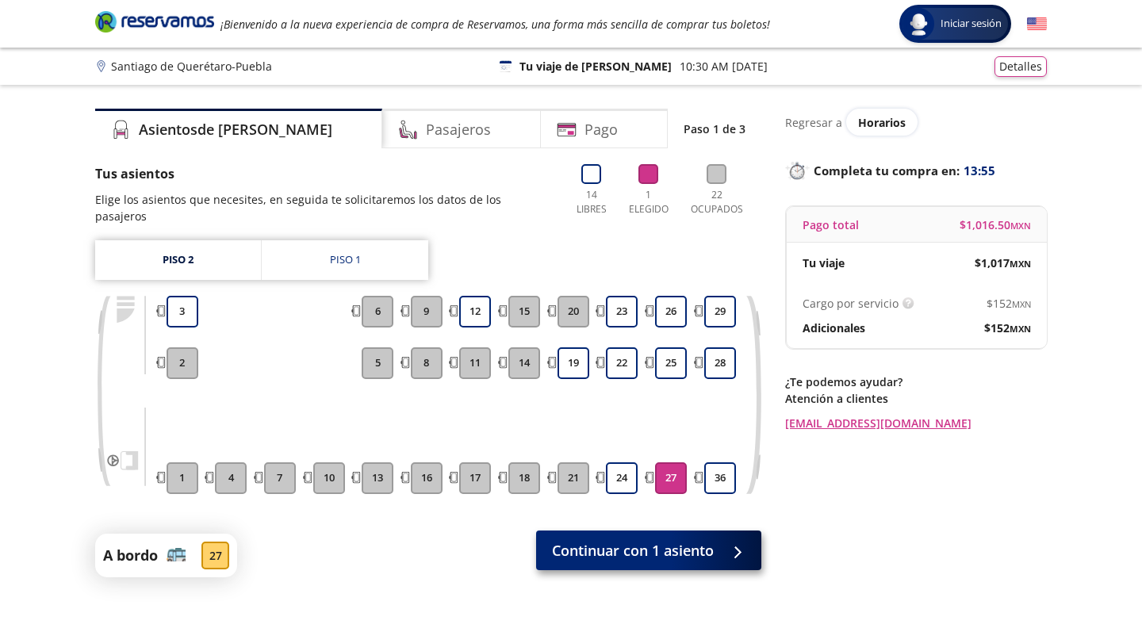
click at [690, 530] on button "Continuar con 1 asiento" at bounding box center [648, 550] width 225 height 40
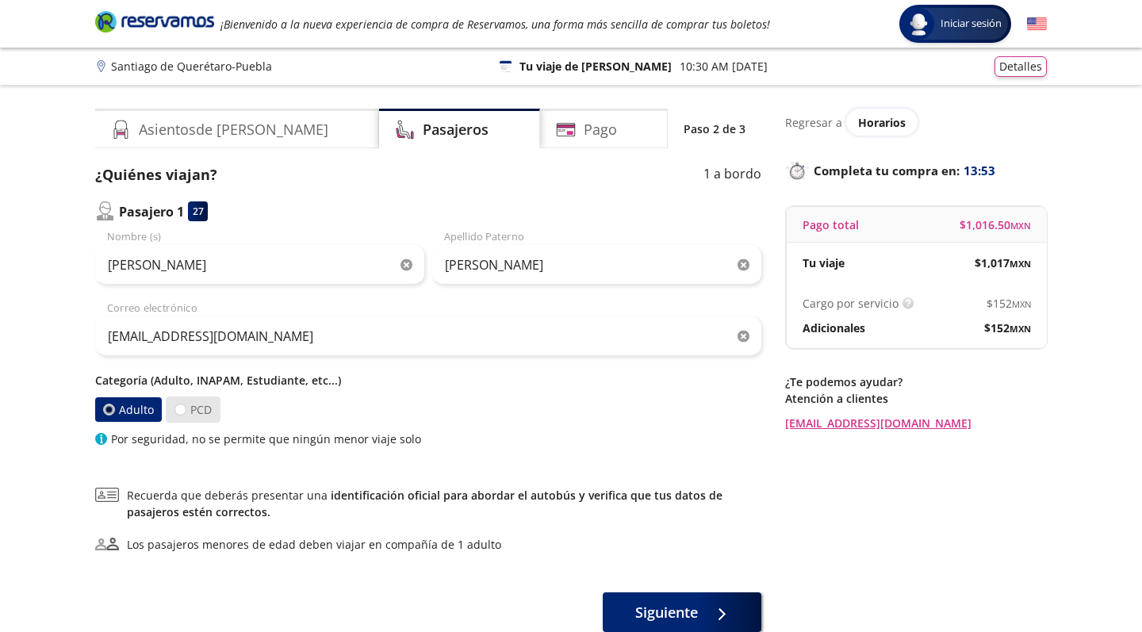
click at [198, 416] on label "PCD" at bounding box center [193, 409] width 55 height 26
click at [186, 415] on input "PCD" at bounding box center [180, 409] width 10 height 10
radio input "true"
click at [138, 408] on label "Adulto" at bounding box center [129, 409] width 70 height 27
click at [115, 408] on input "Adulto" at bounding box center [110, 409] width 10 height 10
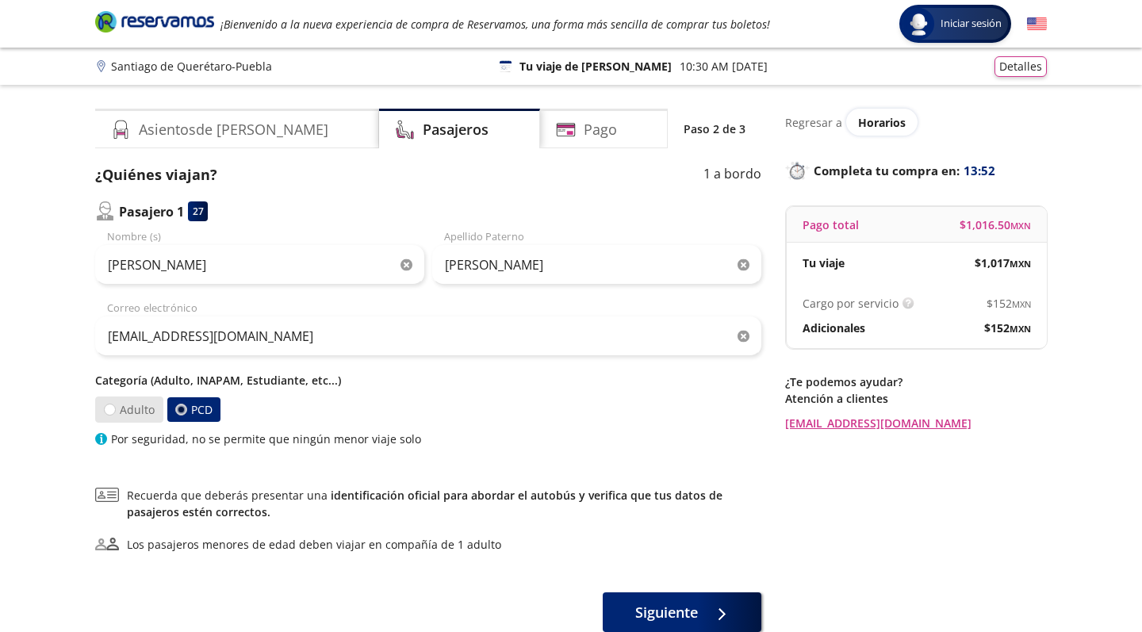
radio input "true"
click at [209, 410] on label "PCD" at bounding box center [192, 410] width 57 height 28
click at [186, 410] on input "PCD" at bounding box center [179, 409] width 11 height 11
radio input "true"
click at [125, 396] on label "Adulto" at bounding box center [129, 409] width 70 height 27
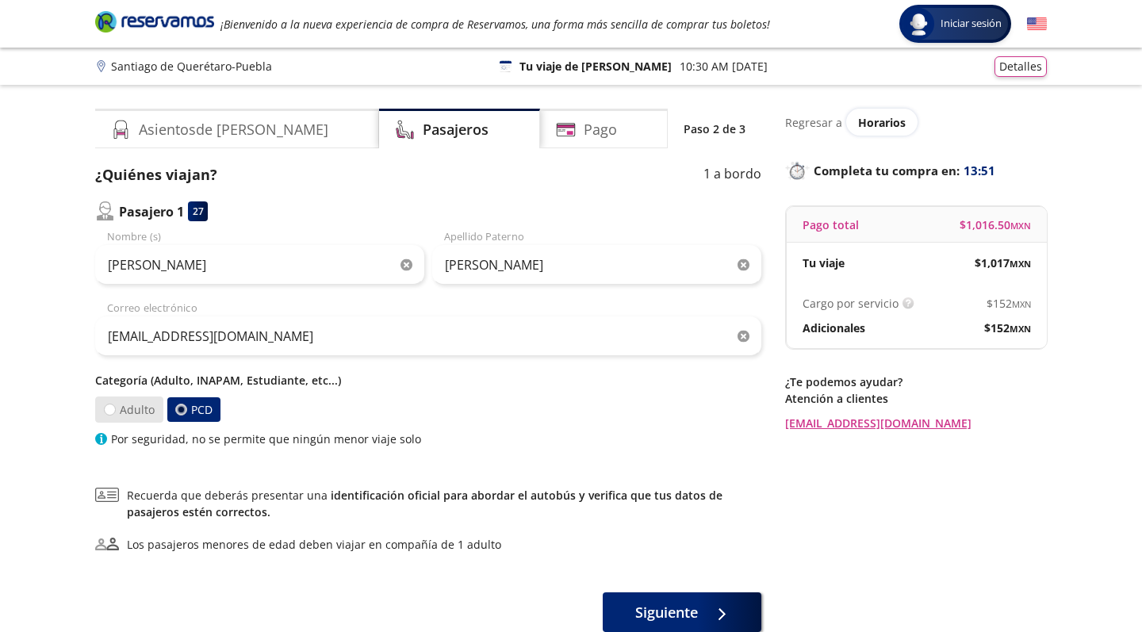
click at [115, 404] on input "Adulto" at bounding box center [110, 409] width 10 height 10
radio input "true"
radio input "false"
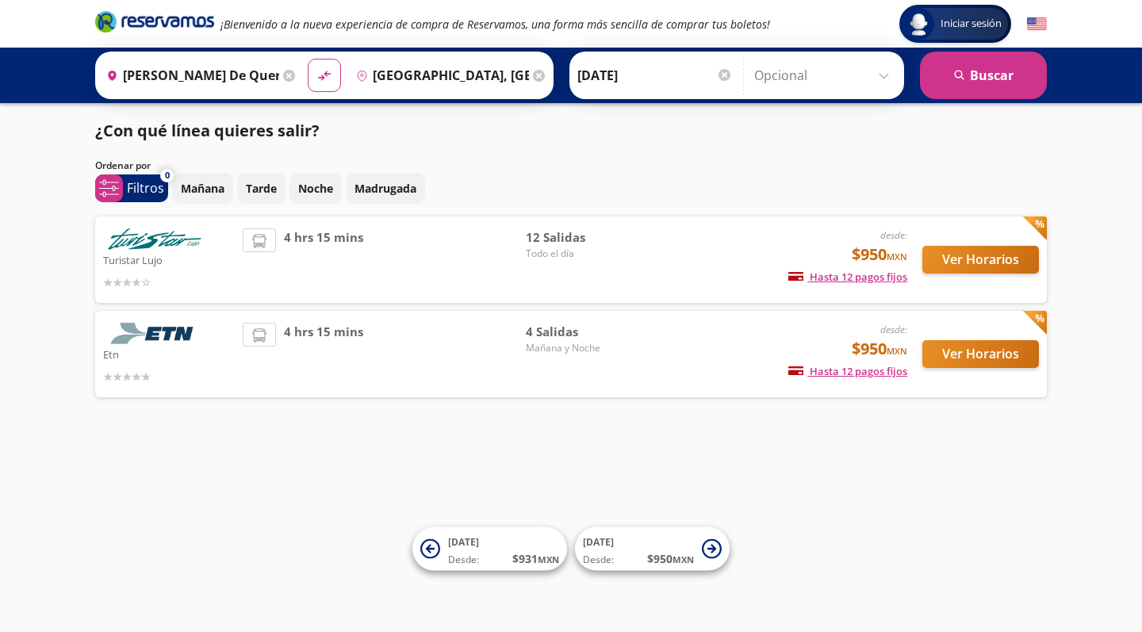
click at [253, 242] on icon at bounding box center [259, 241] width 14 height 14
click at [515, 259] on div "4 hrs 15 mins" at bounding box center [384, 259] width 283 height 63
click at [788, 189] on div "Mañana Tarde Noche Madrugada" at bounding box center [609, 188] width 874 height 31
